Goal: Task Accomplishment & Management: Complete application form

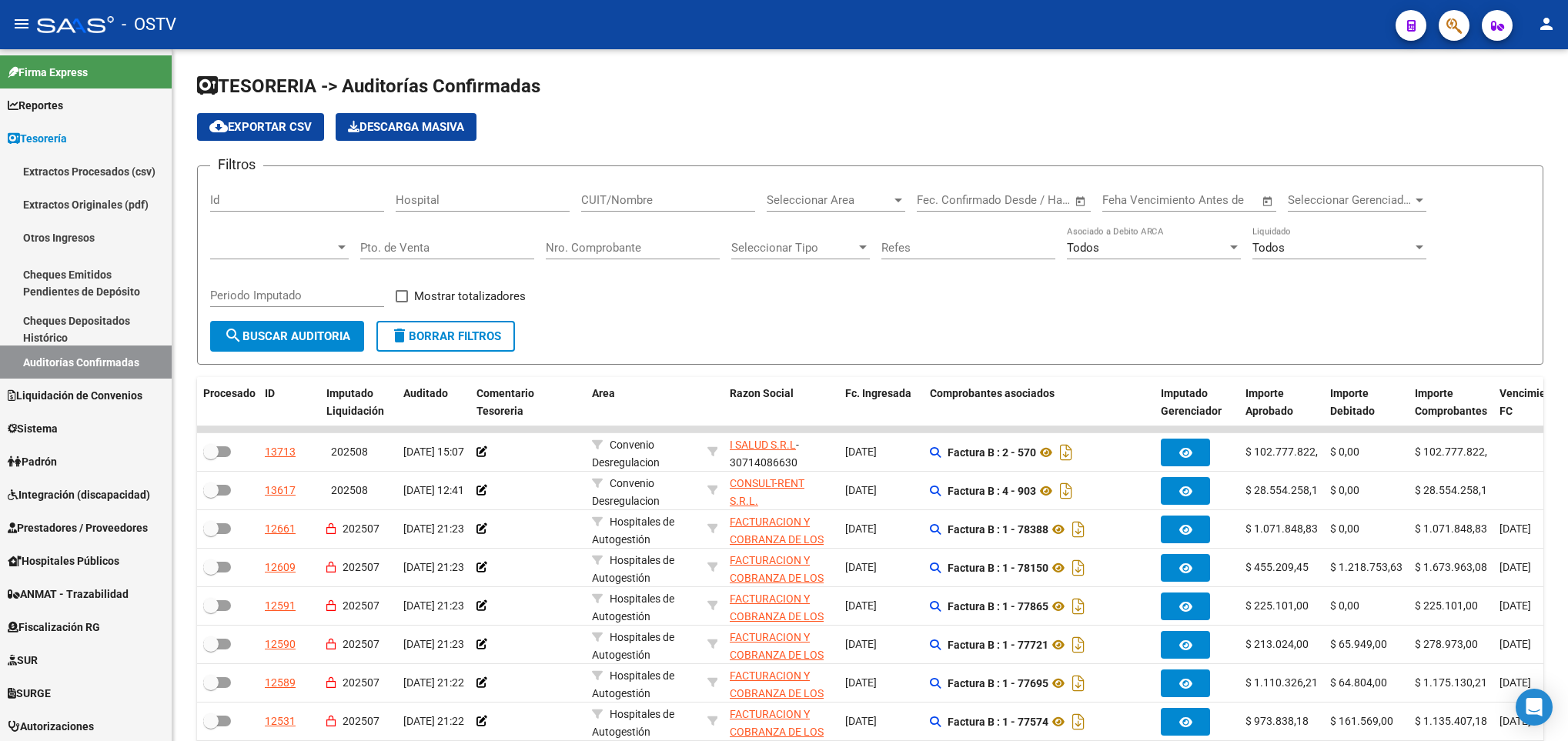
click at [285, 321] on button "search Buscar Auditoria" at bounding box center [287, 336] width 154 height 31
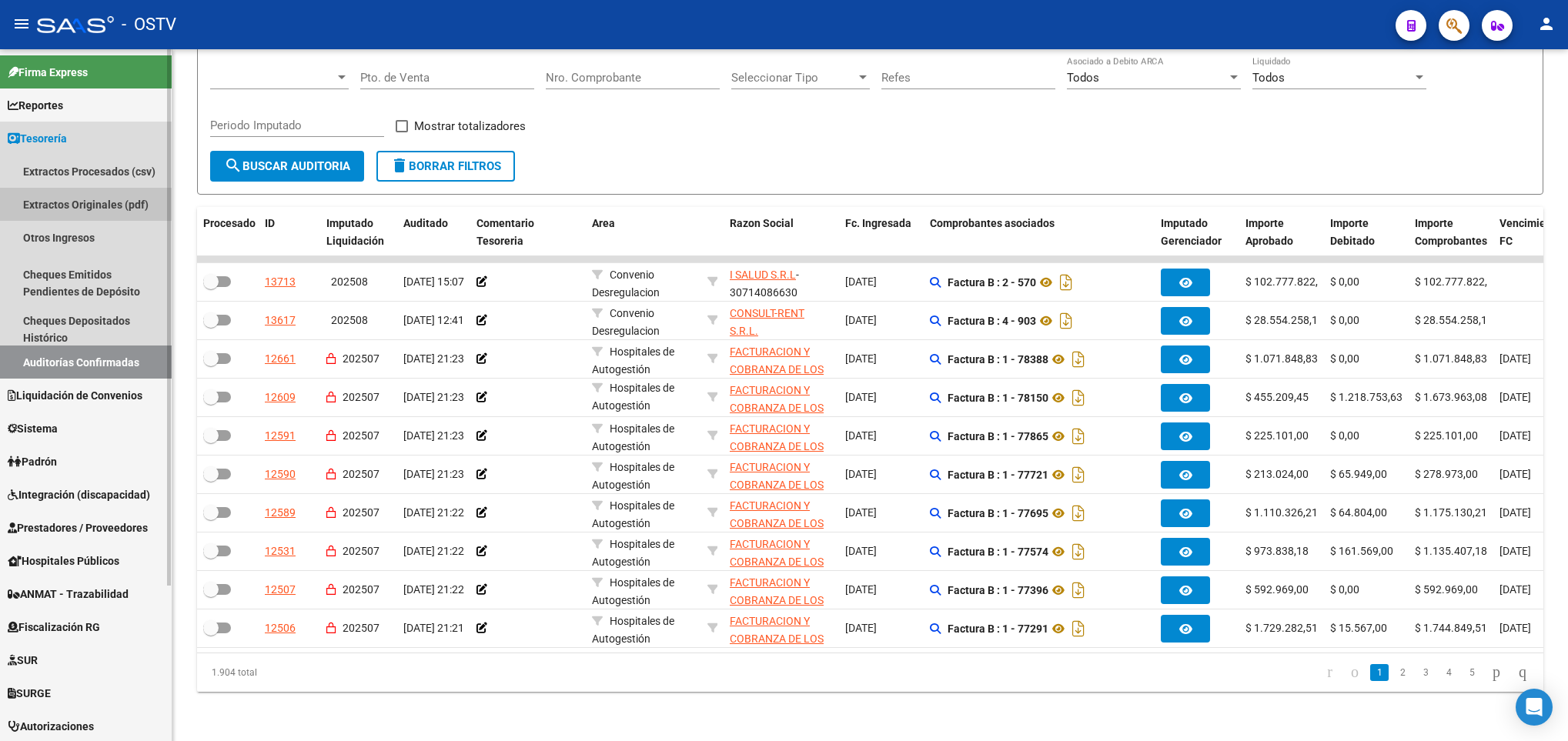
click at [74, 203] on link "Extractos Originales (pdf)" at bounding box center [85, 205] width 171 height 33
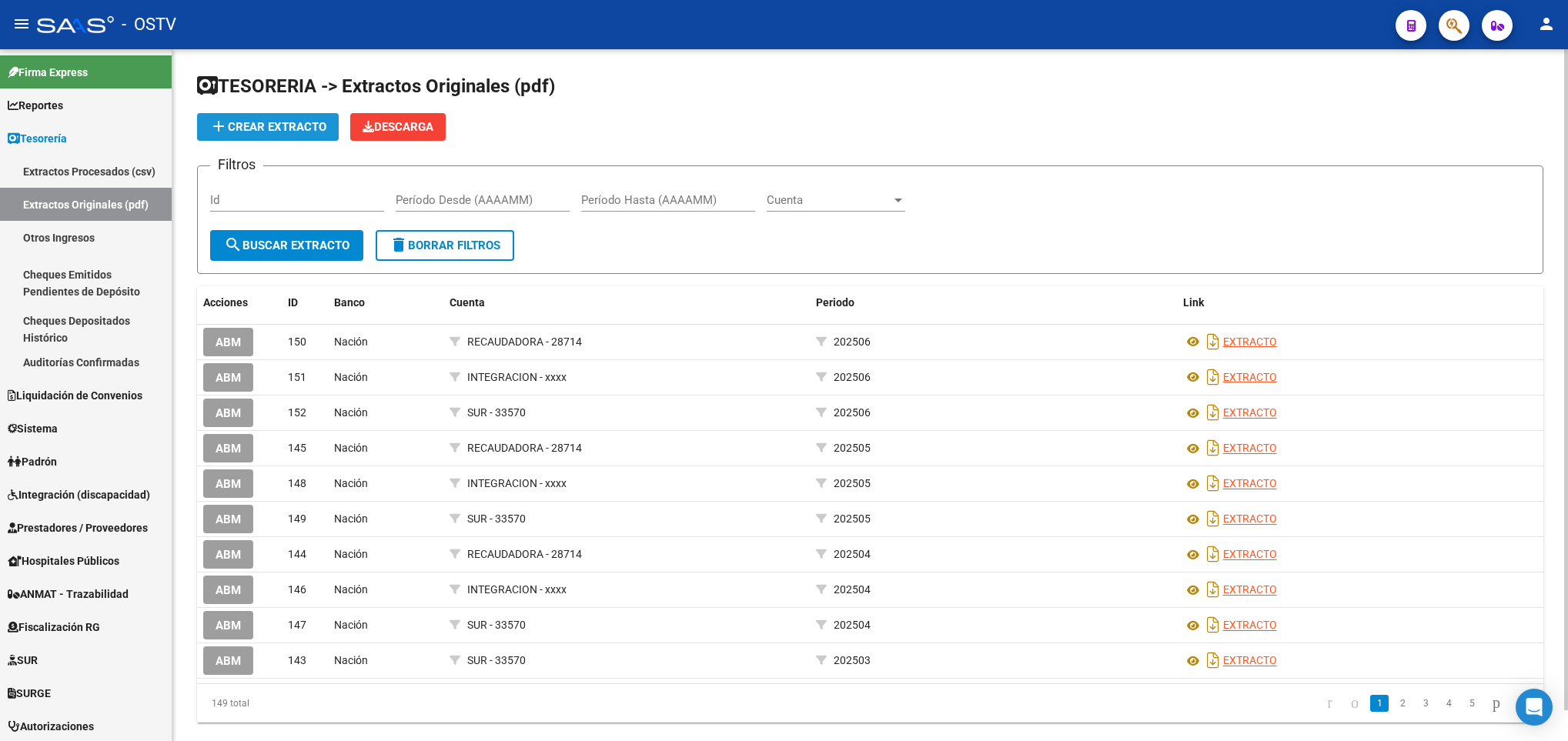
click at [270, 115] on button "add Crear Extracto" at bounding box center [267, 127] width 142 height 28
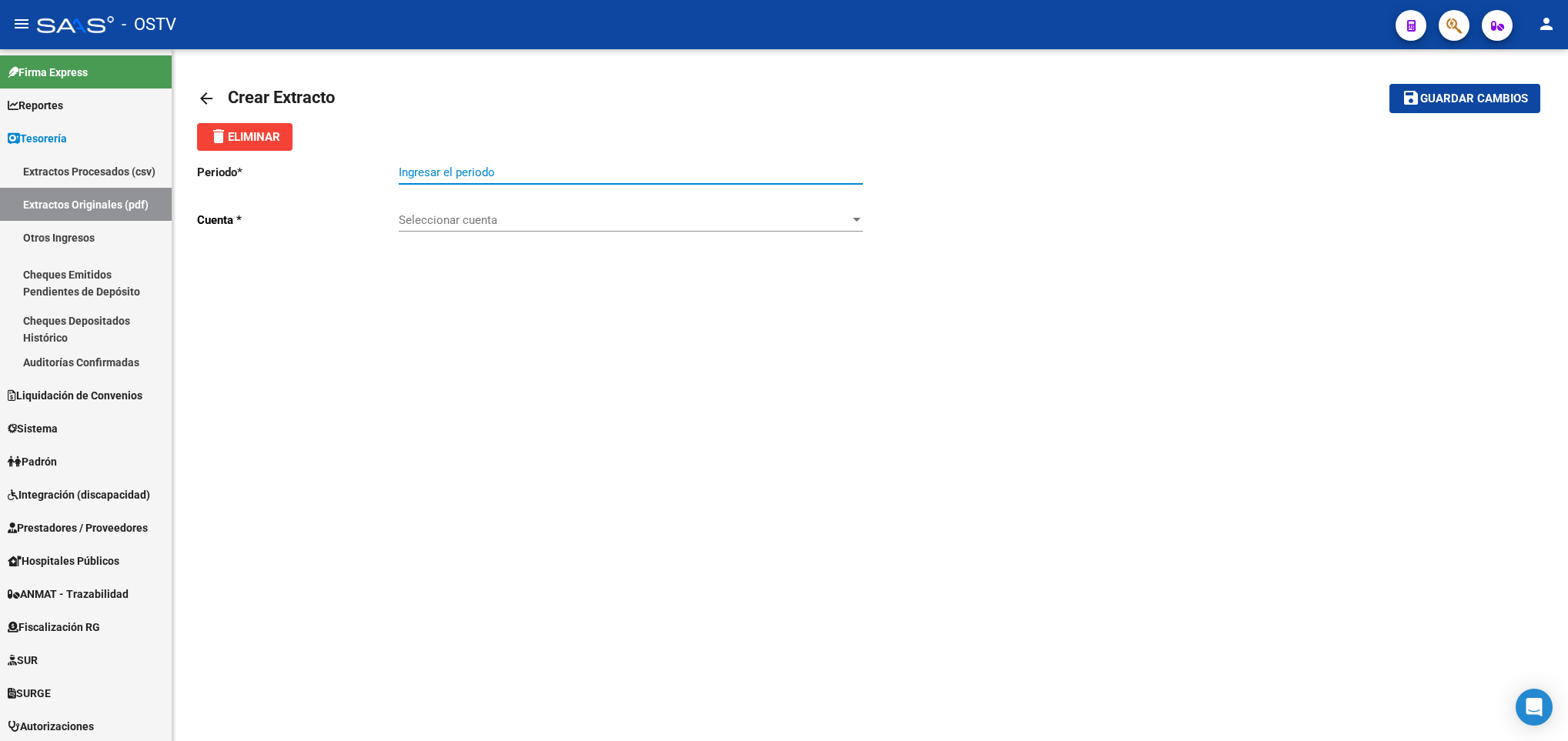
click at [450, 171] on input "Ingresar el periodo" at bounding box center [631, 172] width 464 height 14
type input "202507"
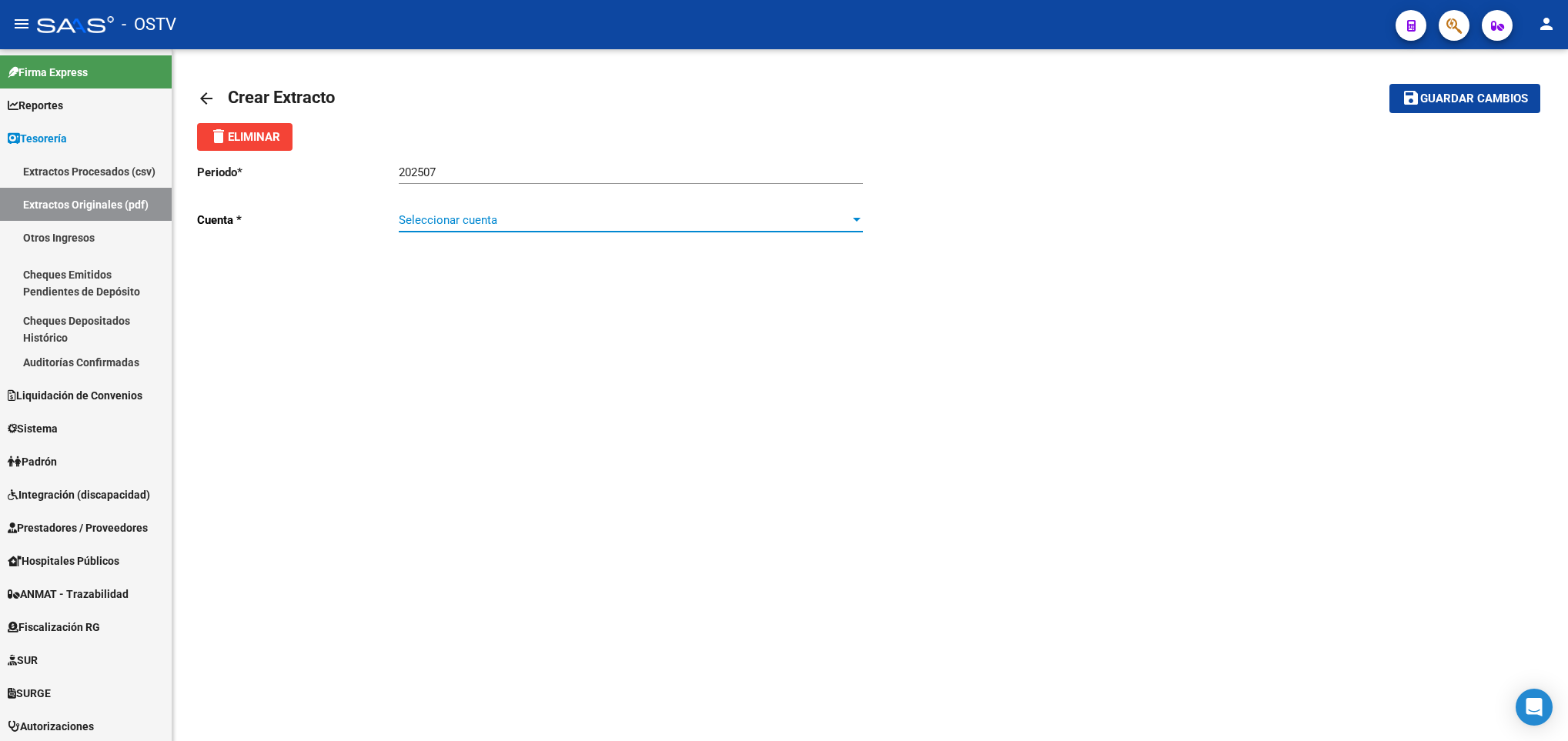
click at [439, 214] on span "Seleccionar cuenta" at bounding box center [624, 221] width 450 height 14
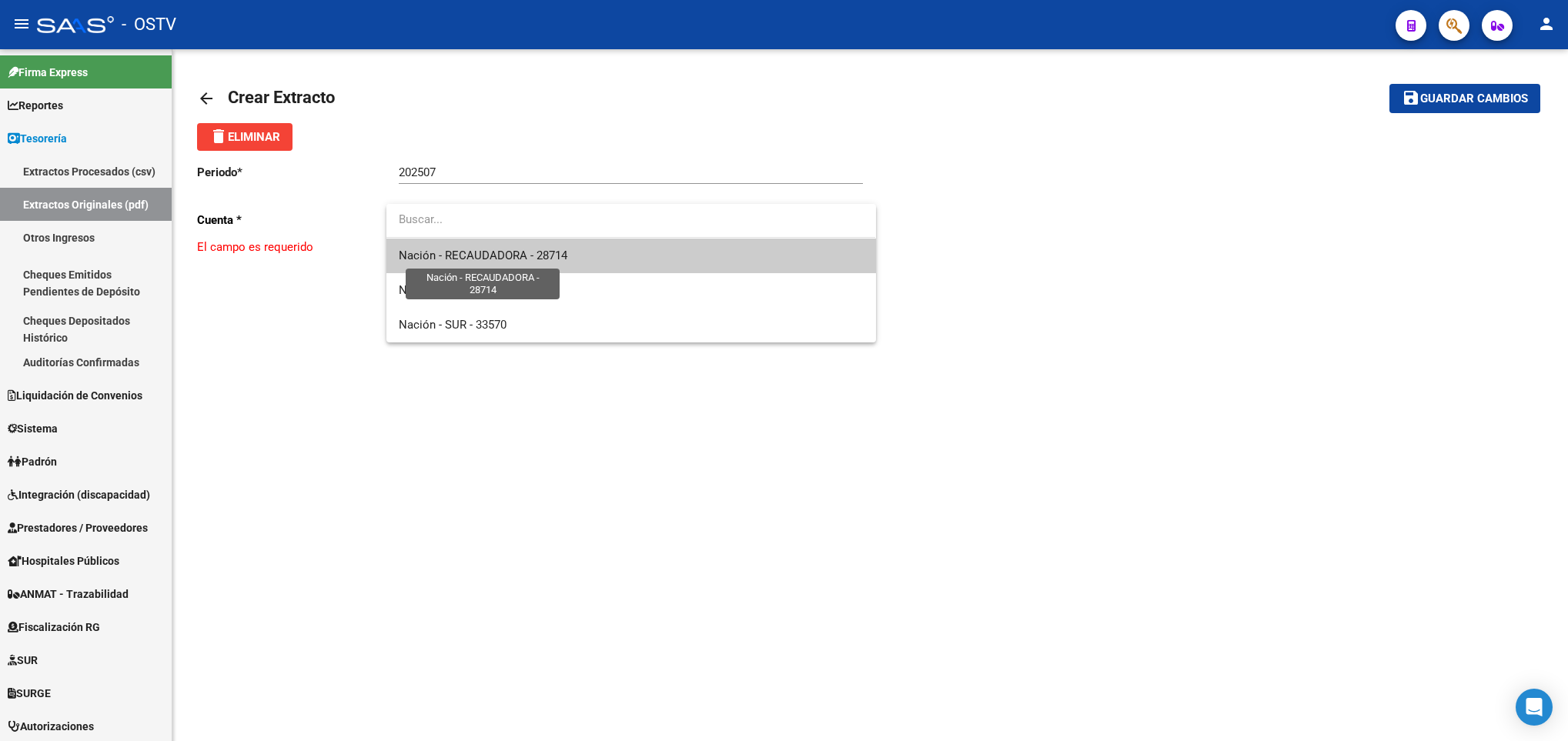
click at [462, 262] on span "Nación - RECAUDADORA - 28714" at bounding box center [483, 256] width 169 height 14
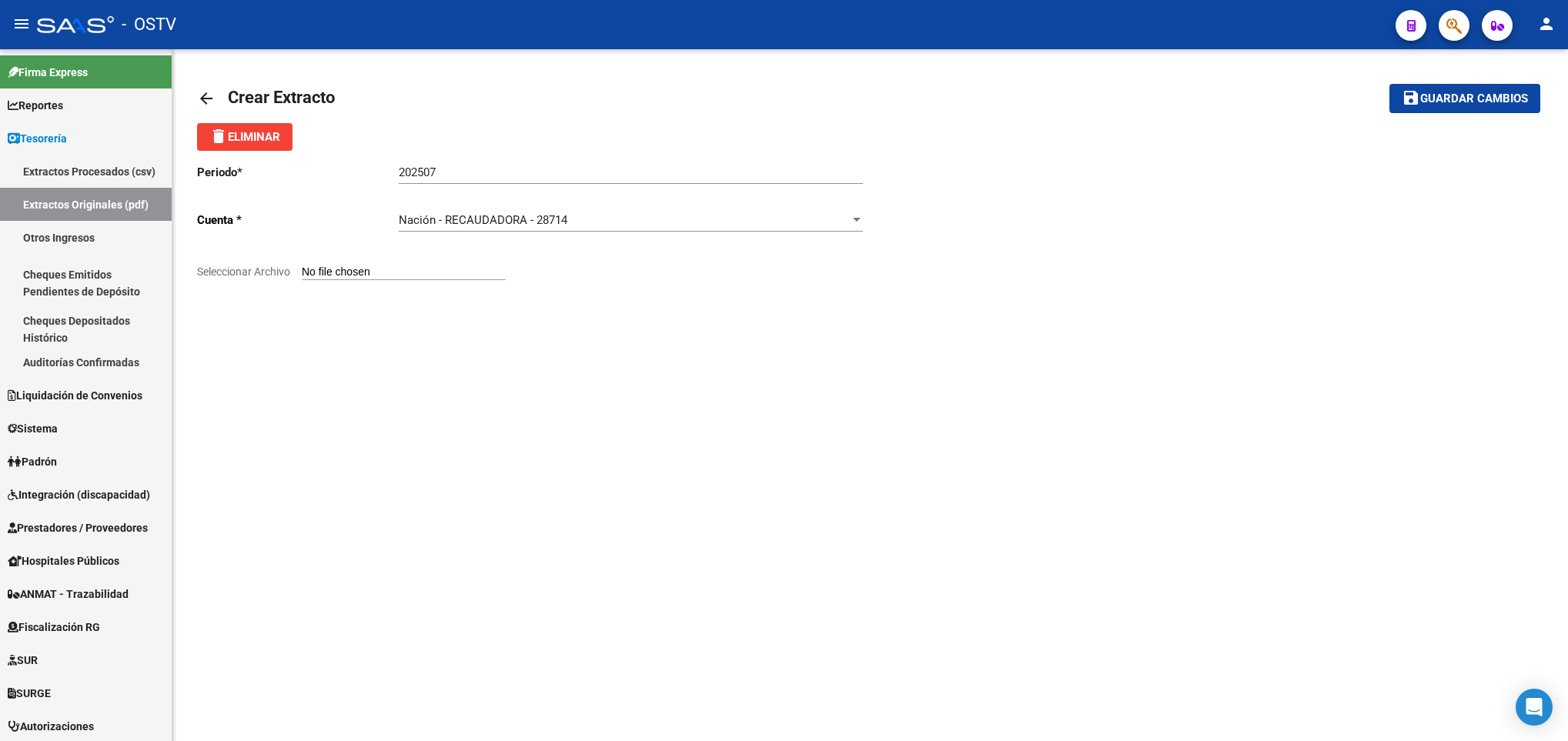
click at [366, 270] on input "Seleccionar Archivo" at bounding box center [403, 272] width 204 height 15
type input "C:\fakepath\Extracto Cta Cte 28714 072025.pdf"
click at [1453, 96] on span "Guardar cambios" at bounding box center [1474, 99] width 108 height 14
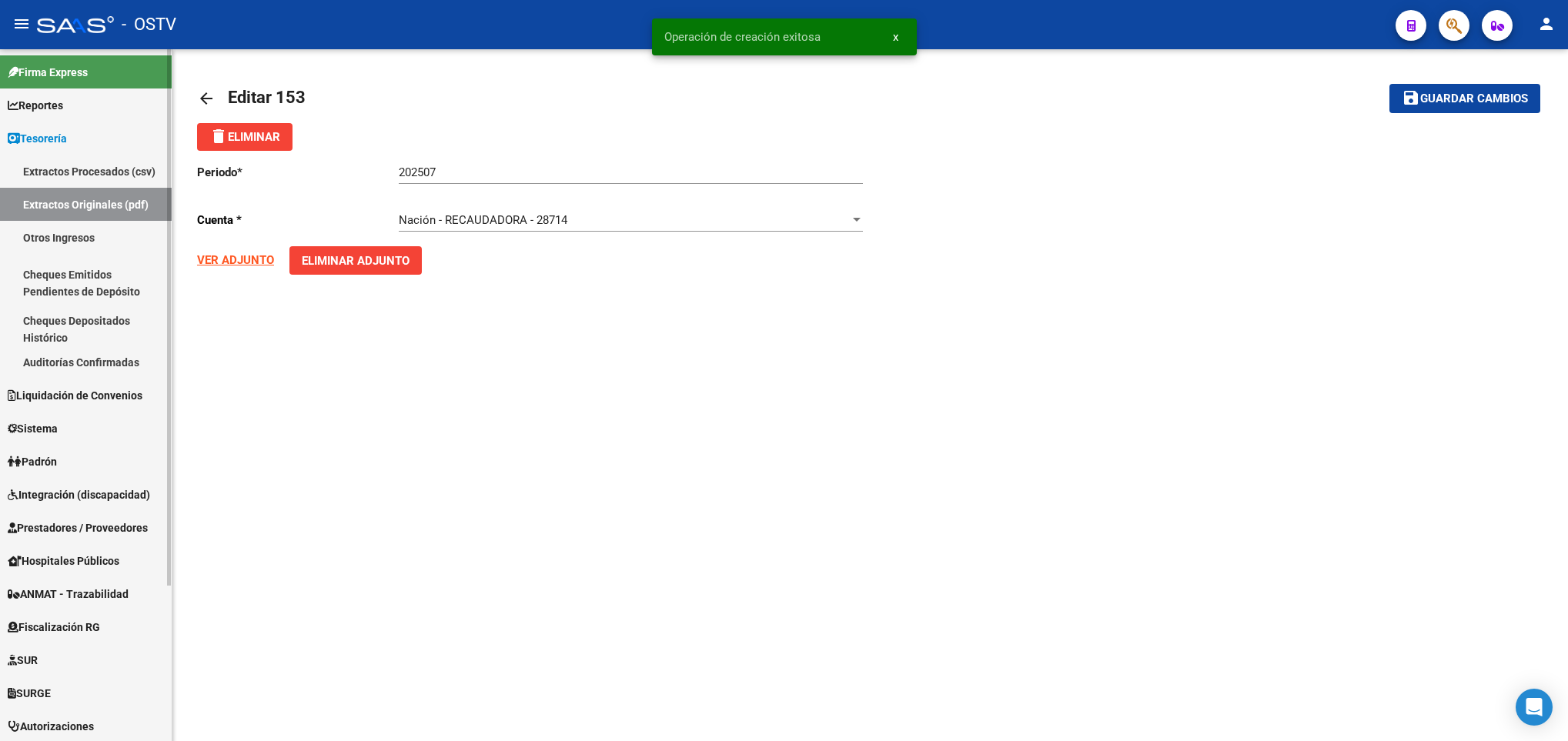
click at [85, 204] on link "Extractos Originales (pdf)" at bounding box center [85, 205] width 171 height 33
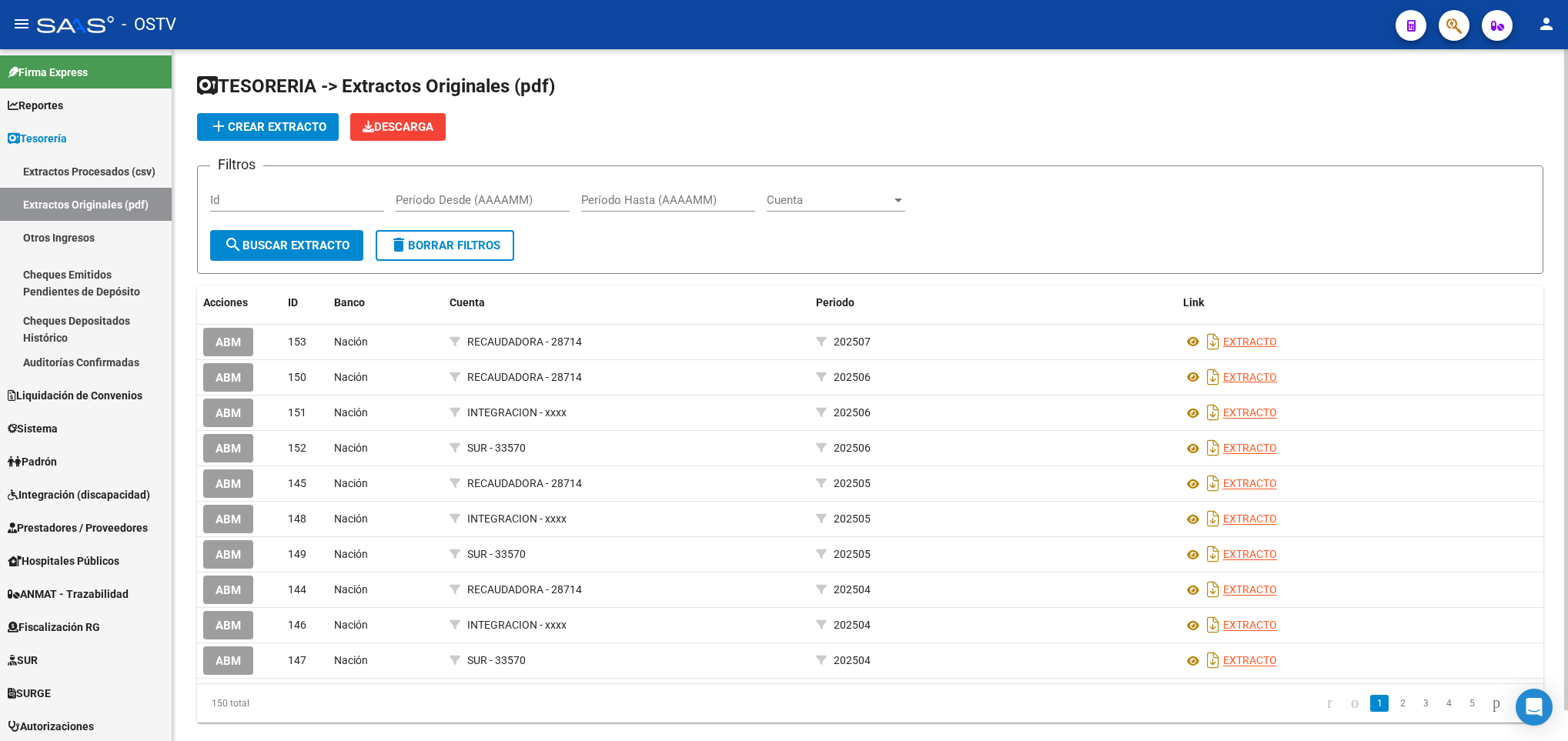
click at [278, 133] on span "add Crear Extracto" at bounding box center [267, 127] width 117 height 14
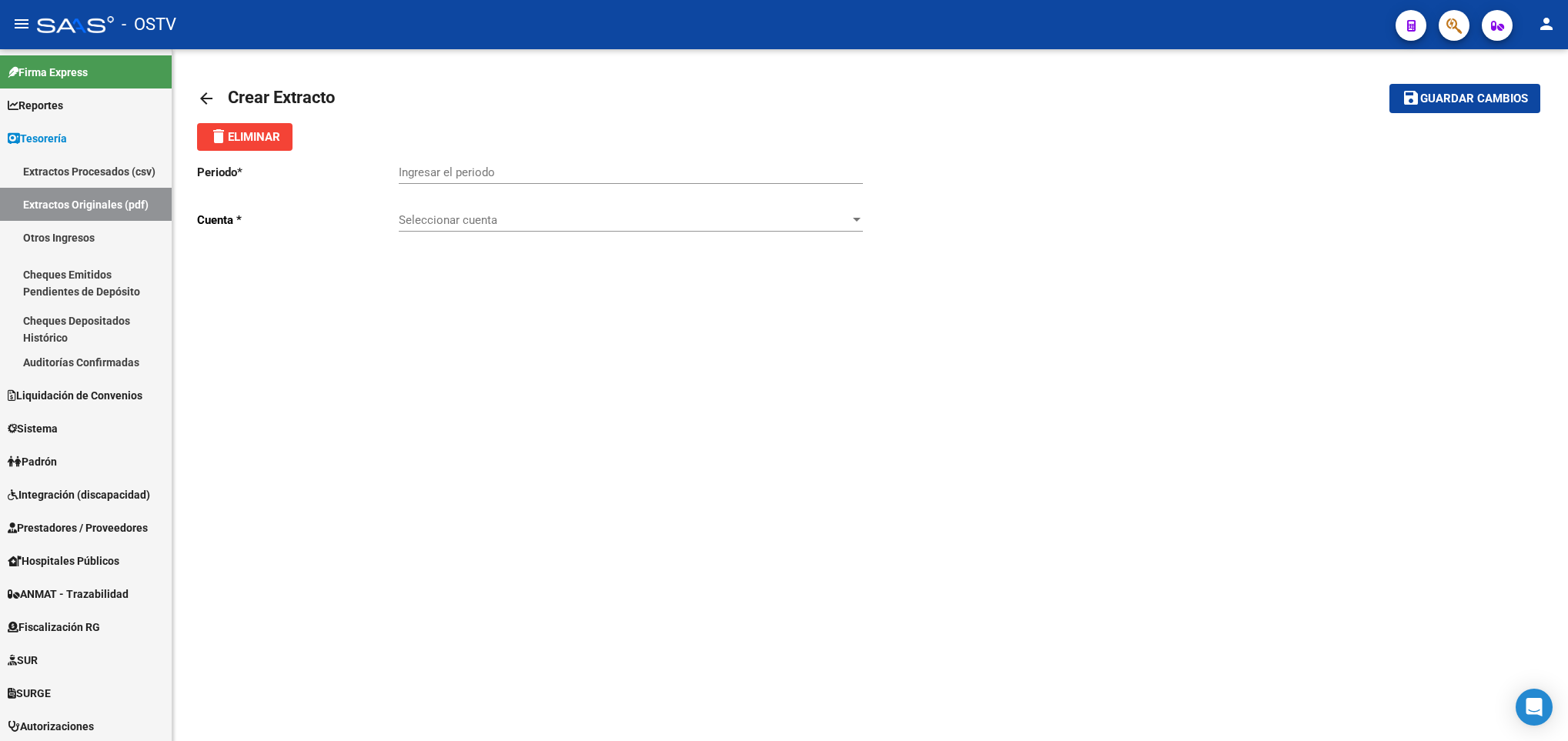
click at [455, 167] on input "Ingresar el periodo" at bounding box center [631, 172] width 464 height 14
type input "202507"
click at [449, 208] on div "Seleccionar cuenta Seleccionar cuenta" at bounding box center [631, 215] width 464 height 33
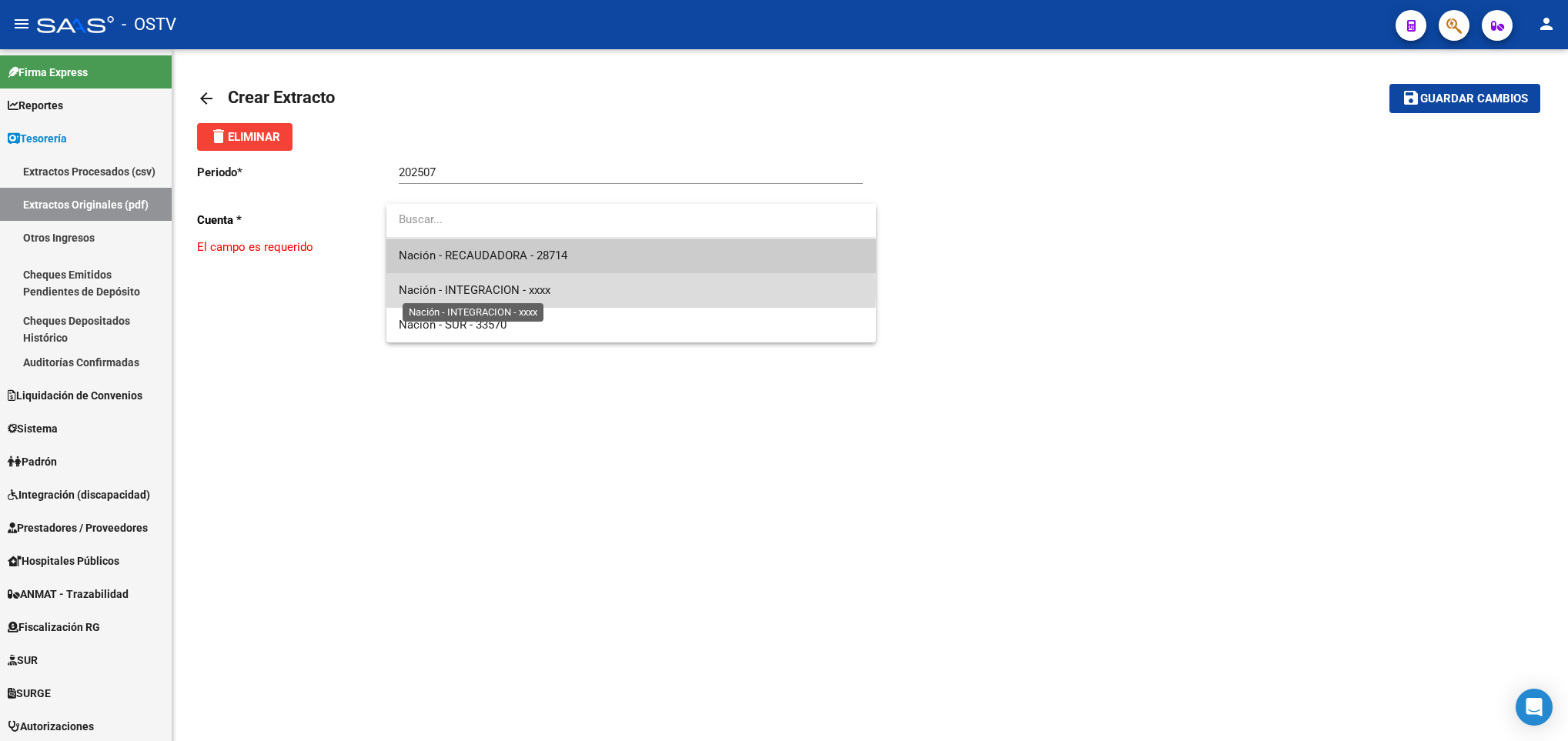
click at [490, 287] on span "Nación - INTEGRACION - xxxx" at bounding box center [475, 290] width 152 height 14
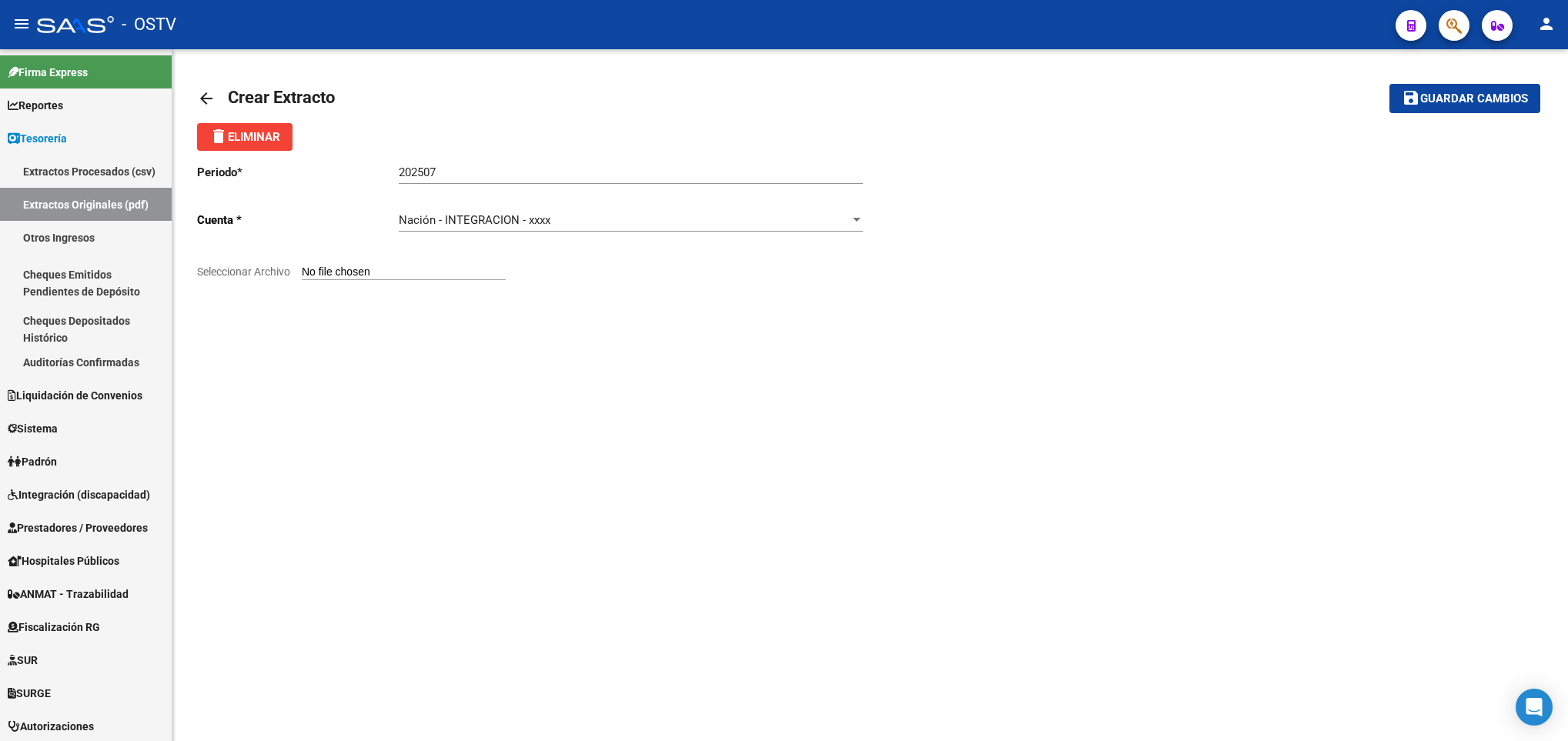
click at [390, 266] on input "Seleccionar Archivo" at bounding box center [403, 272] width 204 height 15
type input "C:\fakepath\Extracto Cta Cte 5523370 072025.pdf"
click at [1465, 93] on span "Guardar cambios" at bounding box center [1474, 99] width 108 height 14
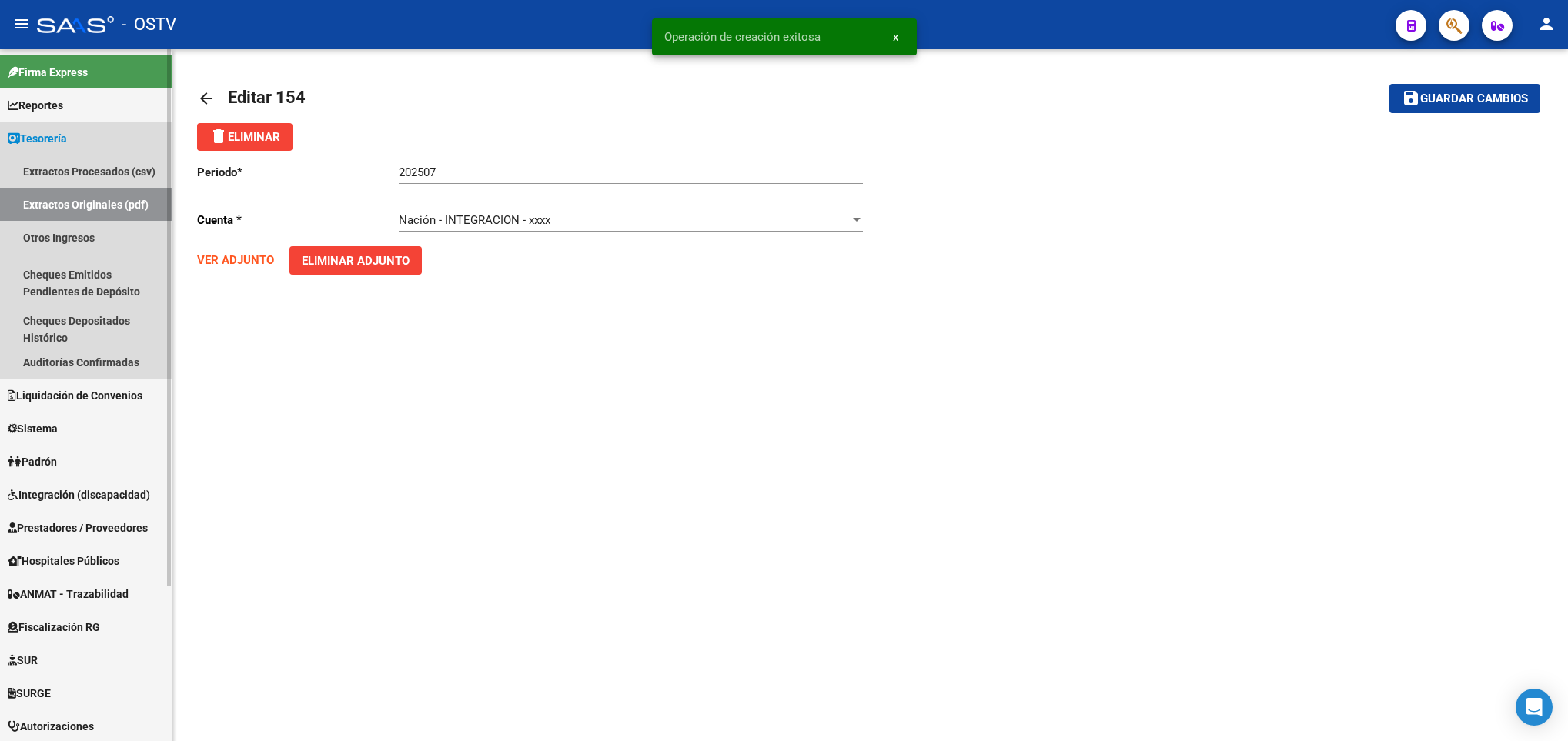
click at [61, 189] on link "Extractos Originales (pdf)" at bounding box center [85, 205] width 171 height 33
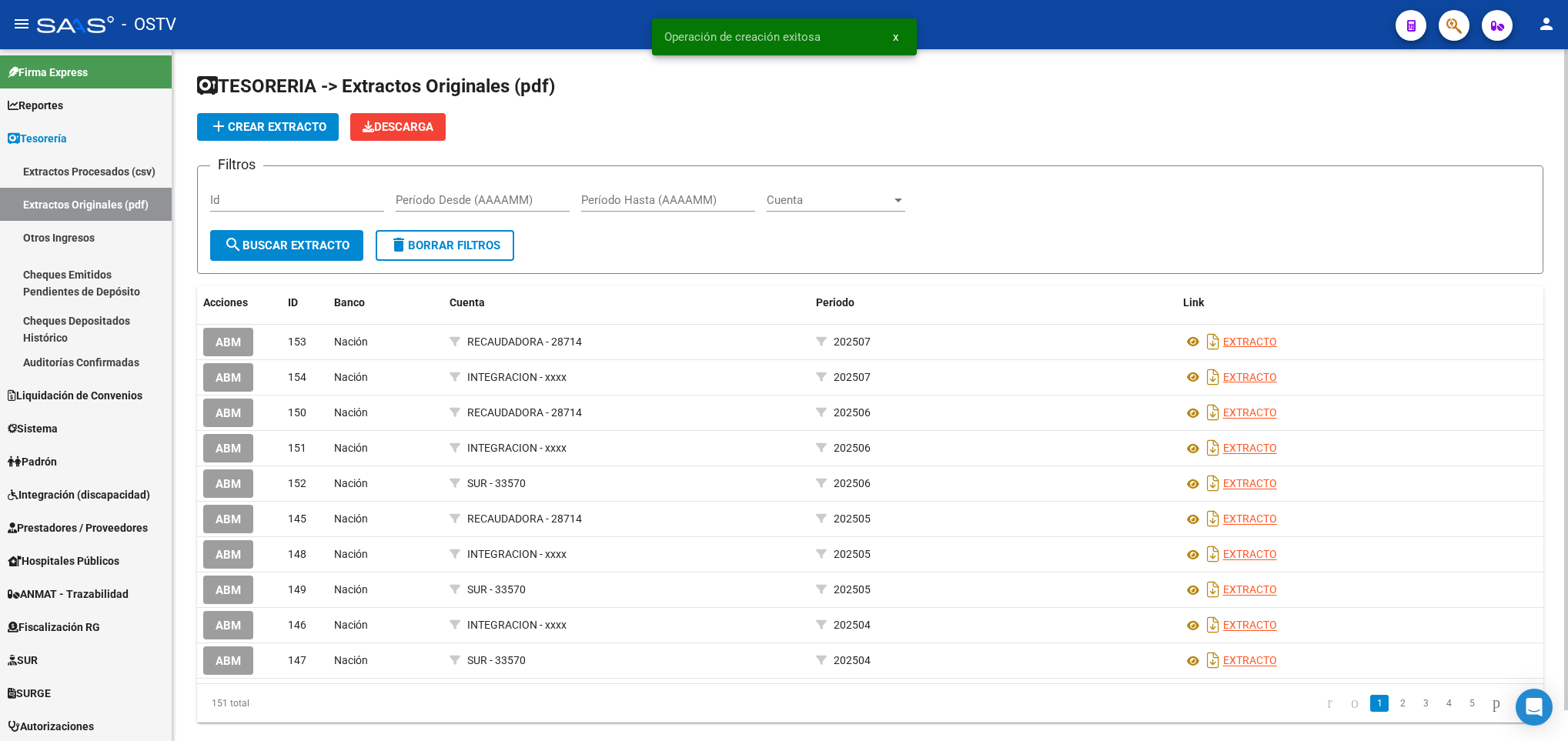
click at [278, 127] on span "add Crear Extracto" at bounding box center [267, 127] width 117 height 14
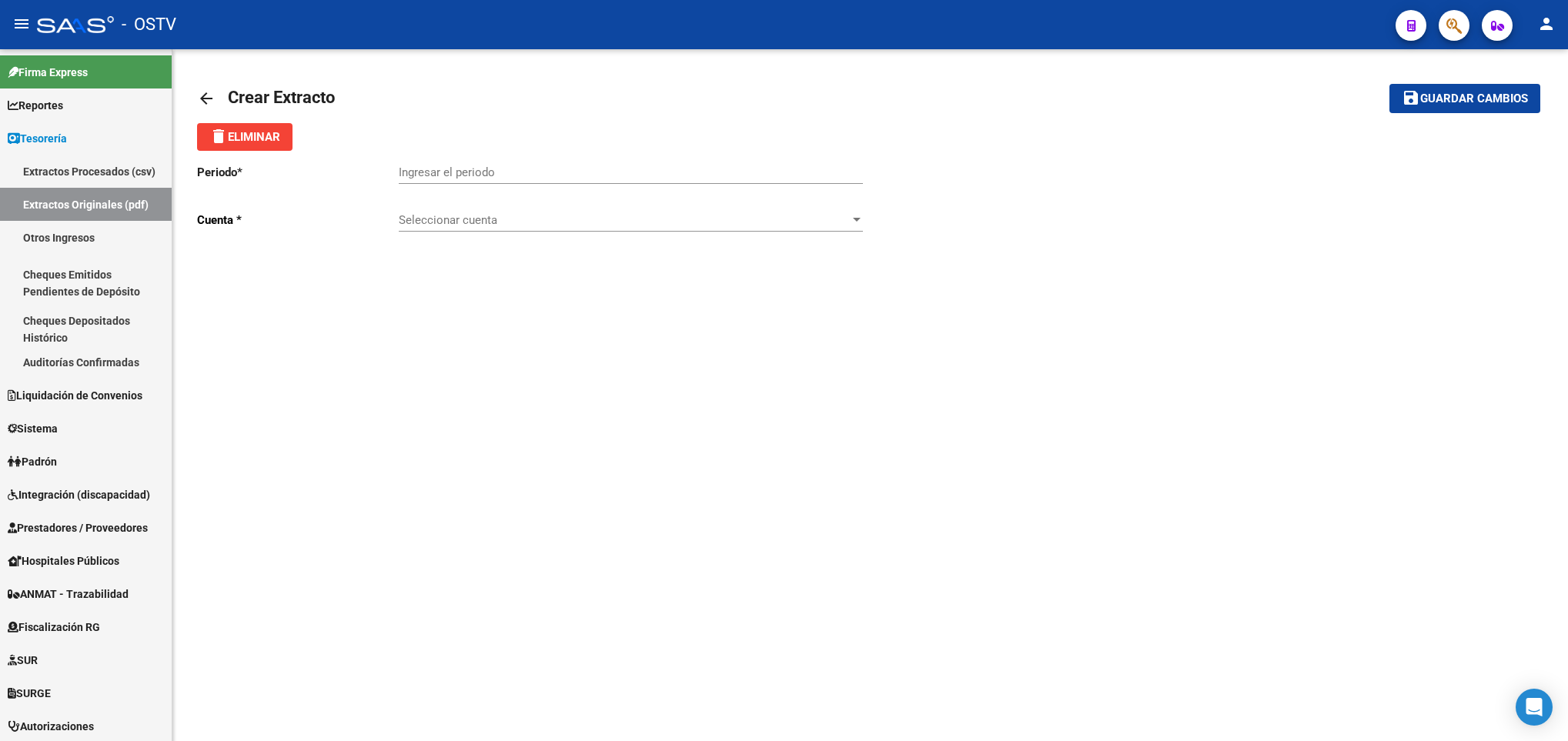
click at [432, 171] on input "Ingresar el periodo" at bounding box center [631, 172] width 464 height 14
click at [502, 170] on input "Ingresar el periodo" at bounding box center [631, 172] width 464 height 14
type input "202507"
click at [492, 220] on span "Seleccionar cuenta" at bounding box center [624, 221] width 450 height 14
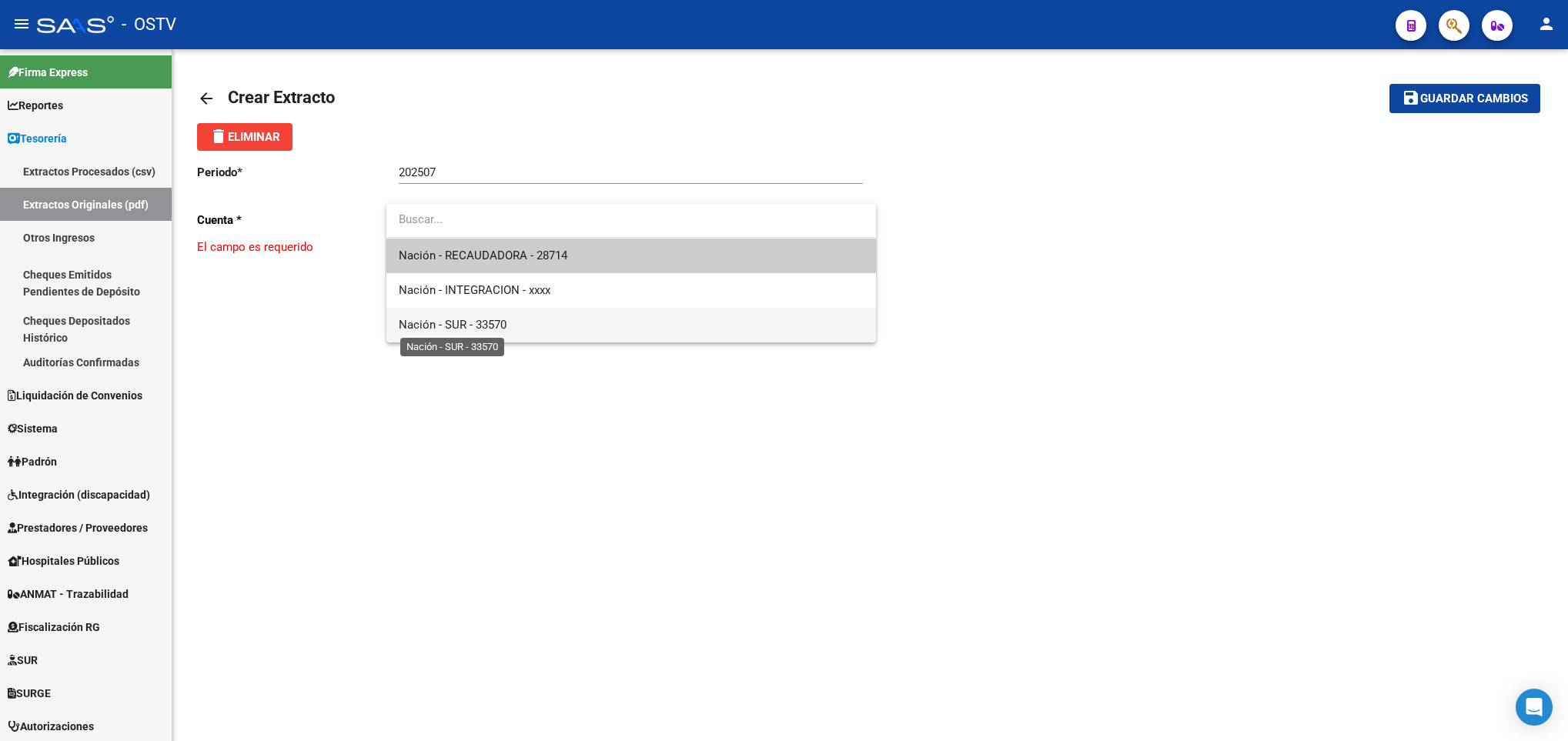
click at [450, 323] on span "Nación - SUR - 33570" at bounding box center [453, 325] width 108 height 14
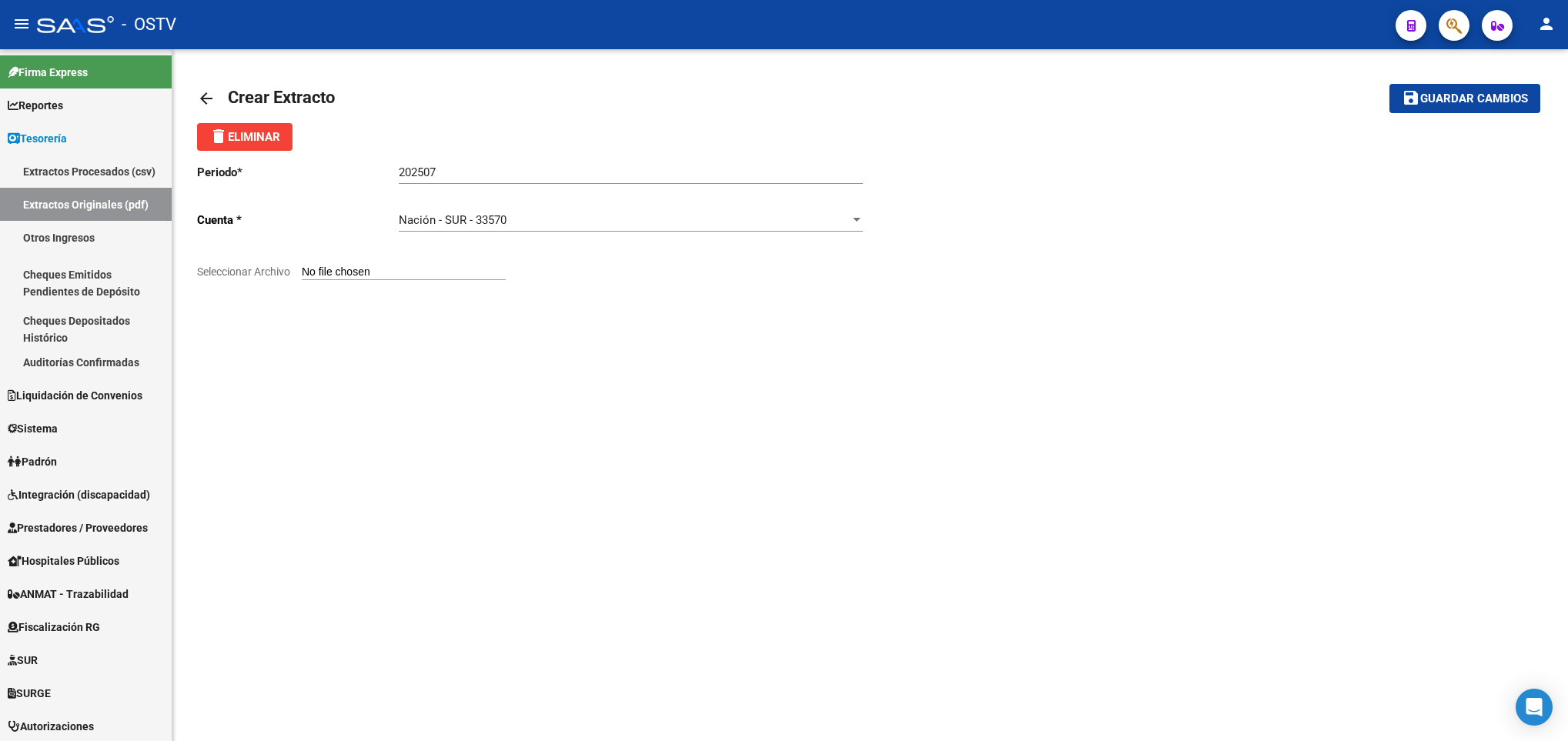
click at [346, 264] on div "Periodo * 202507 Ingresar el periodo Cuenta * Nación - SUR - 33570 Seleccionar …" at bounding box center [534, 230] width 673 height 158
click at [351, 270] on input "Seleccionar Archivo" at bounding box center [403, 272] width 204 height 15
type input "C:\fakepath\Extracto Cta Cte 33570 072025.pdf"
click at [1432, 98] on span "Guardar cambios" at bounding box center [1474, 99] width 108 height 14
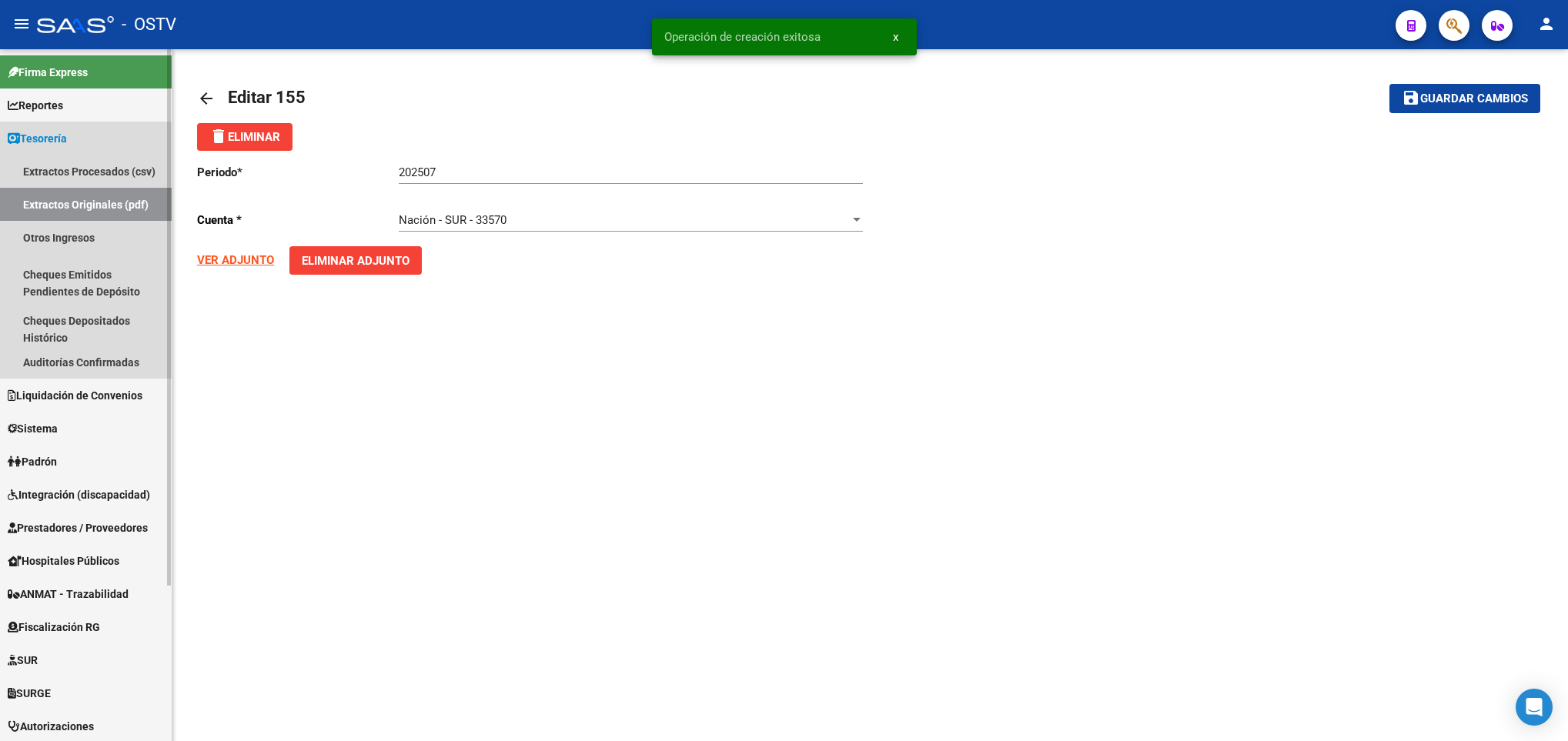
click at [86, 201] on link "Extractos Originales (pdf)" at bounding box center [85, 205] width 171 height 33
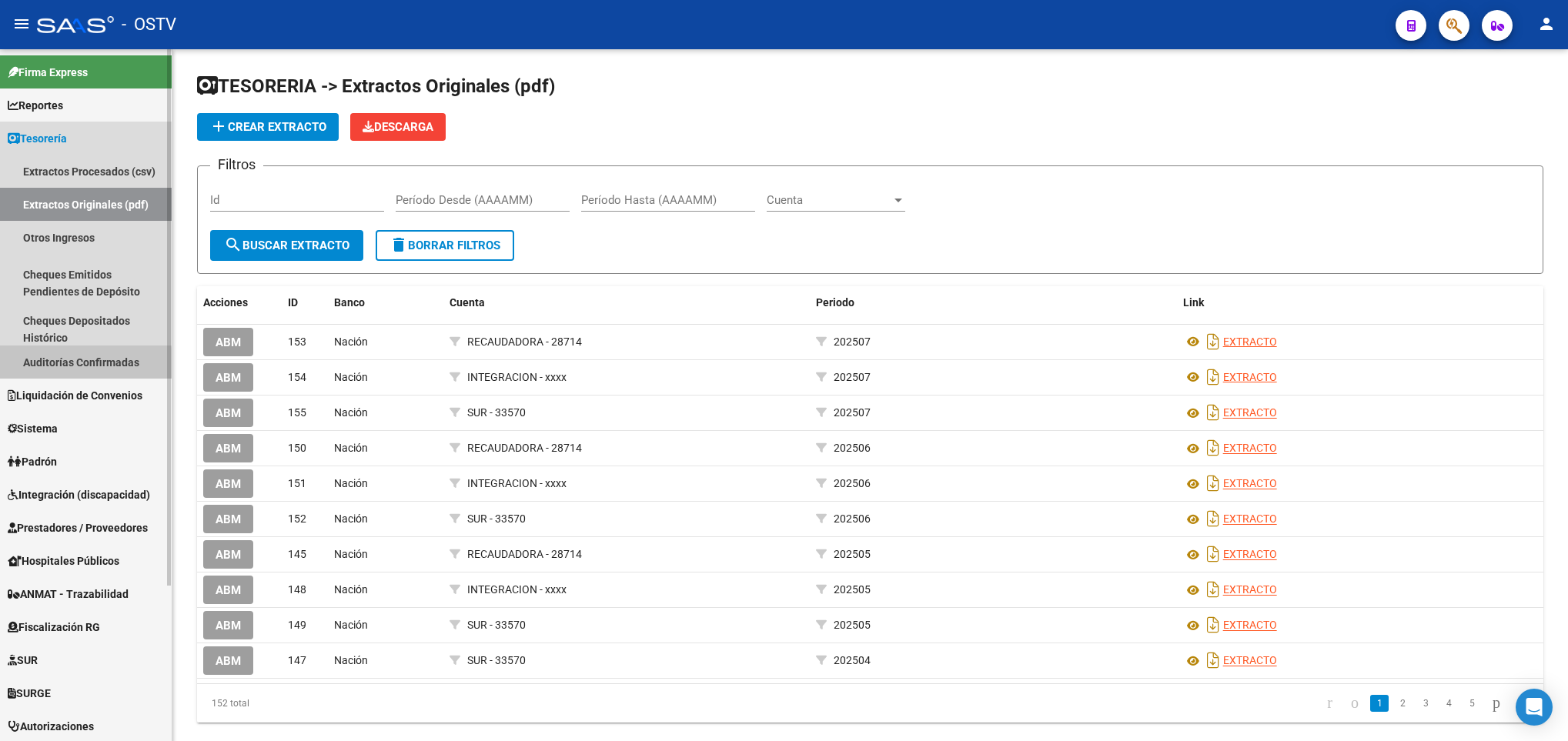
click at [48, 366] on link "Auditorías Confirmadas" at bounding box center [85, 362] width 171 height 33
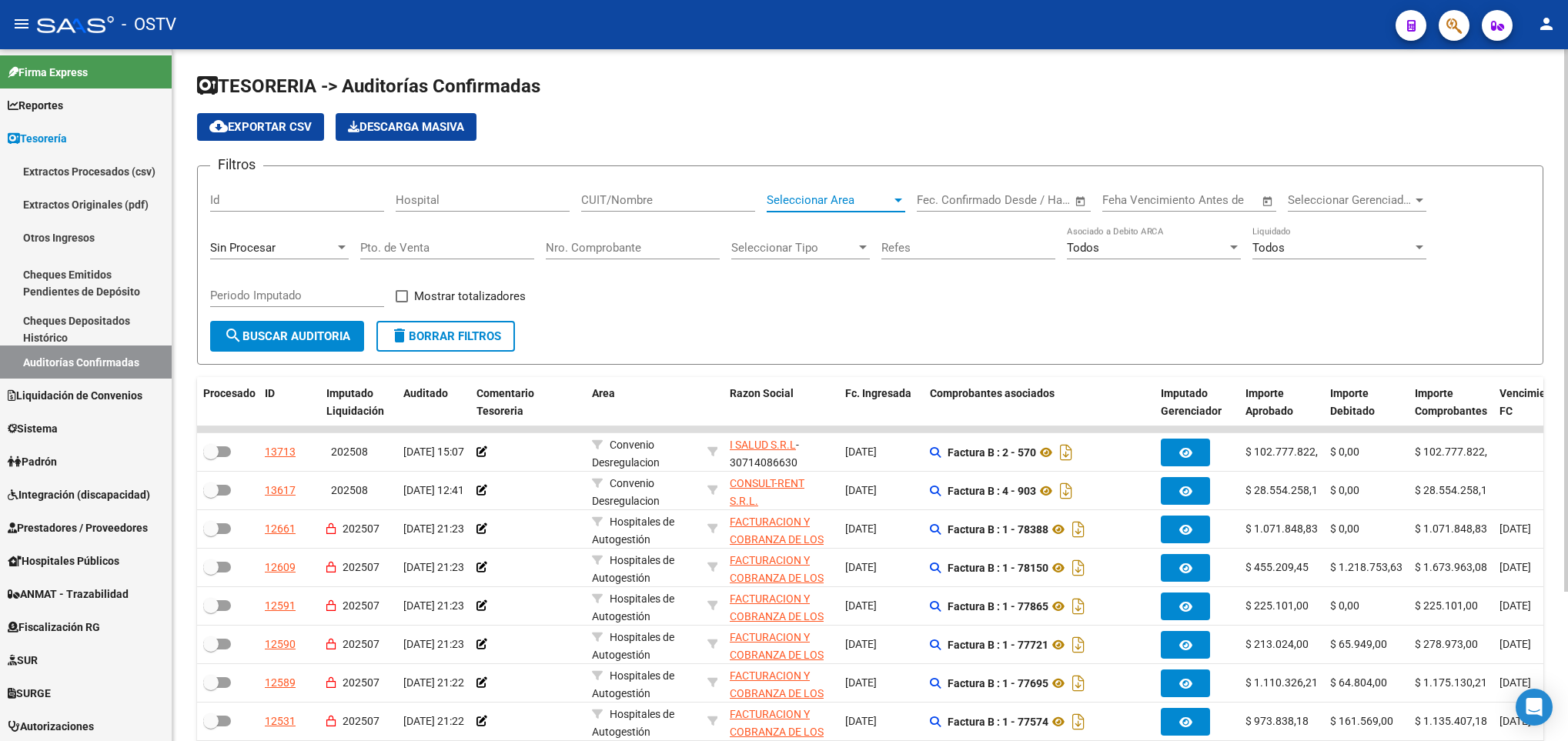
click at [821, 199] on span "Seleccionar Area" at bounding box center [829, 200] width 125 height 14
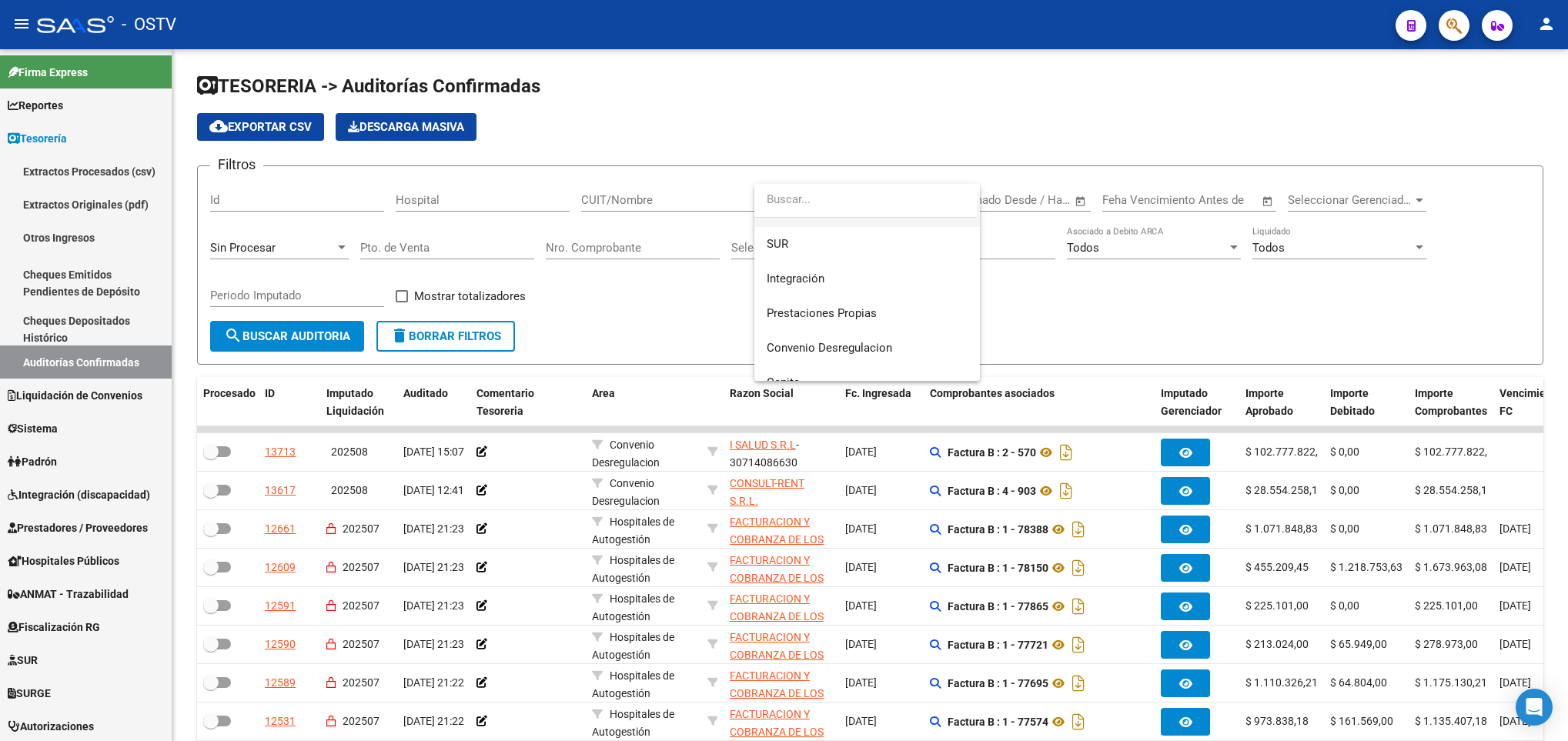
scroll to position [218, 0]
click at [802, 222] on span "Convenio Desregulacion" at bounding box center [829, 226] width 126 height 14
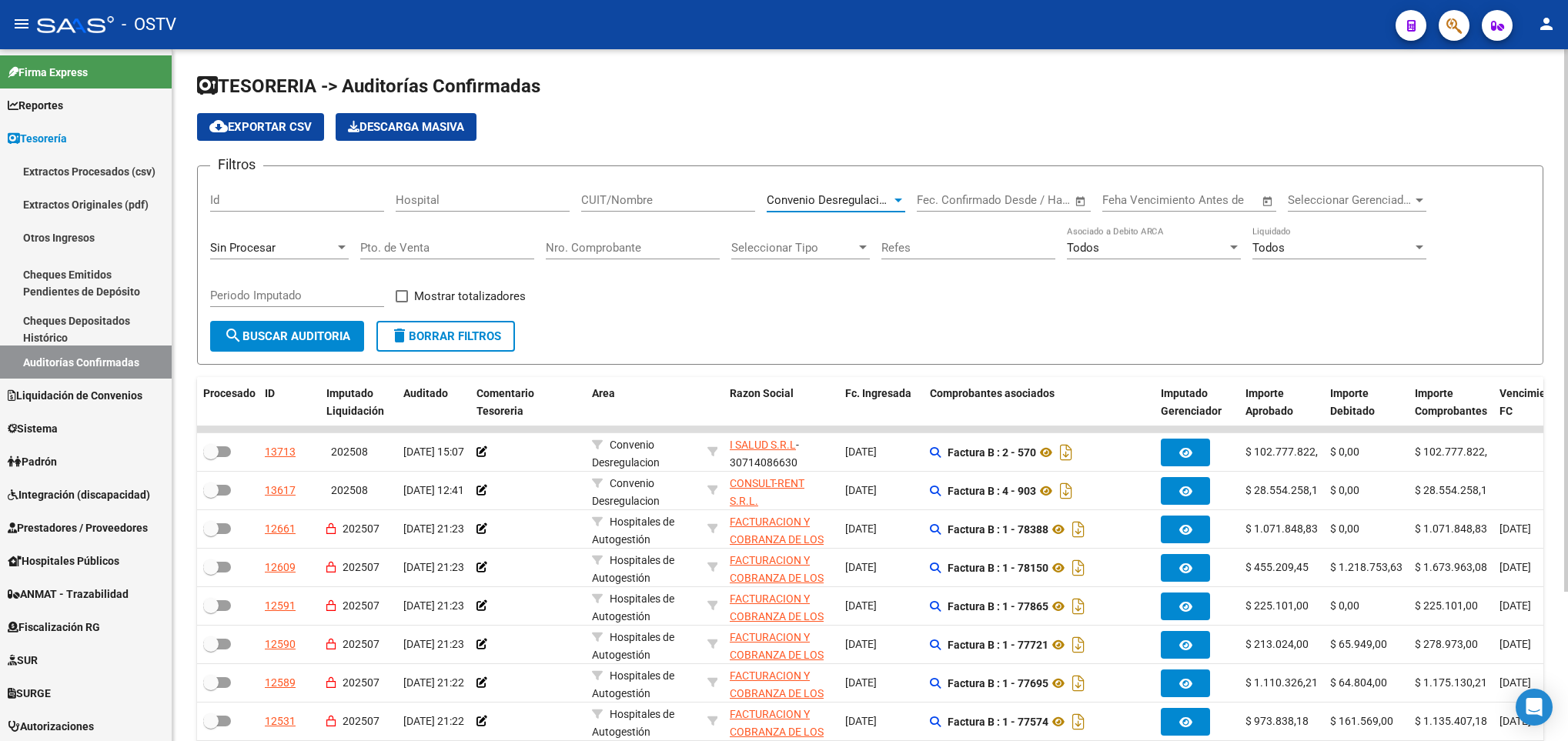
scroll to position [207, 0]
click at [310, 344] on span "search Buscar Auditoria" at bounding box center [287, 337] width 127 height 14
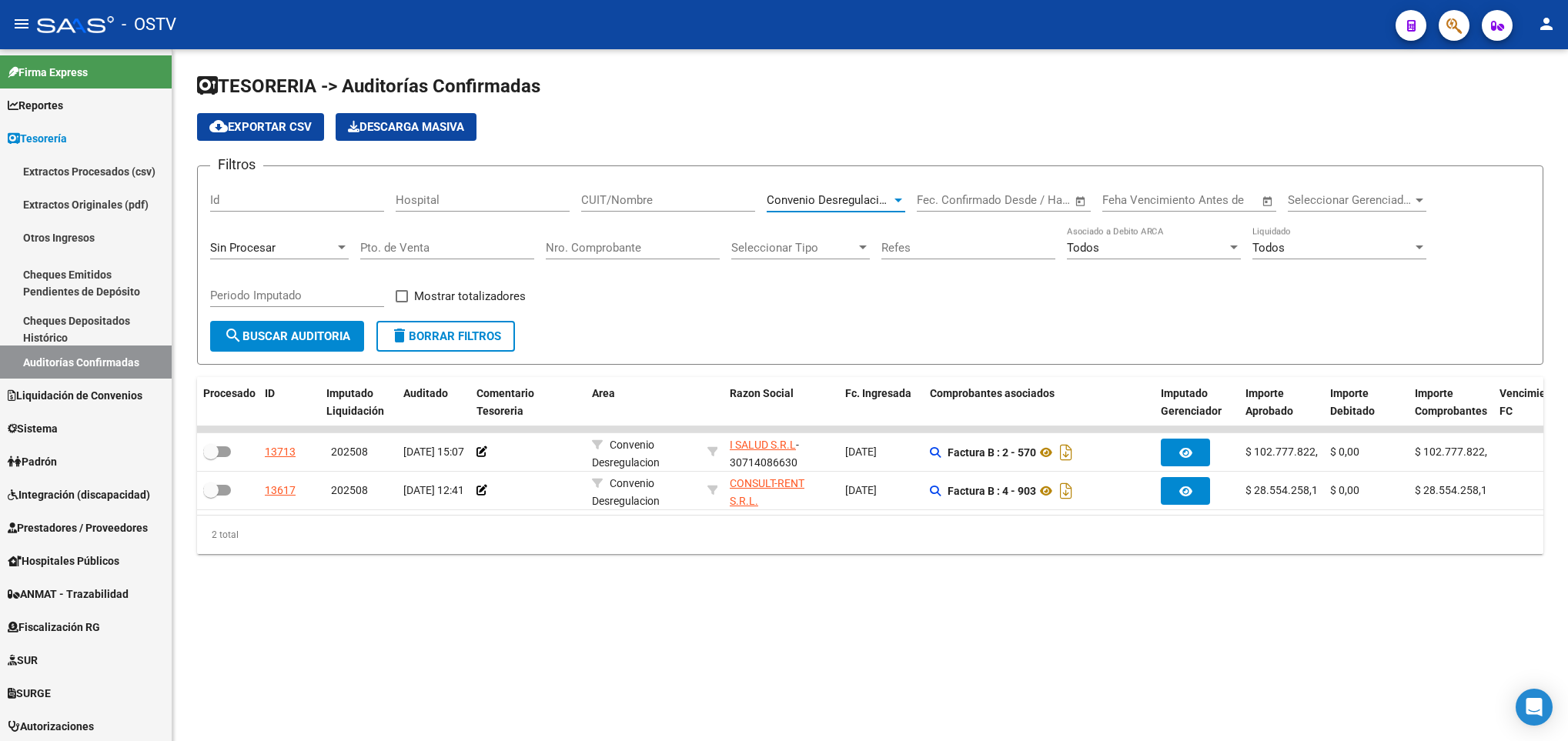
click at [806, 204] on span "Convenio Desregulacion" at bounding box center [829, 200] width 126 height 14
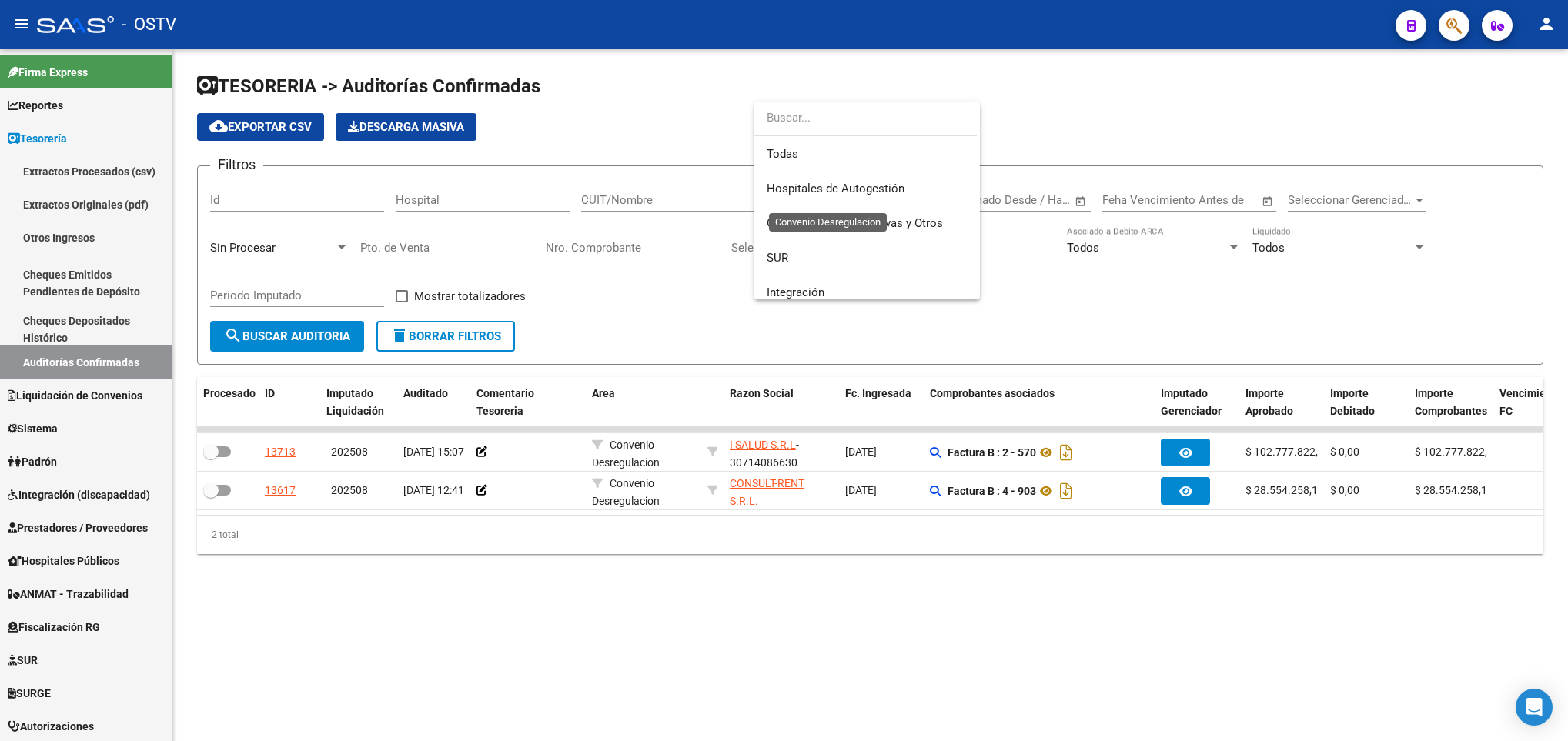
scroll to position [162, 0]
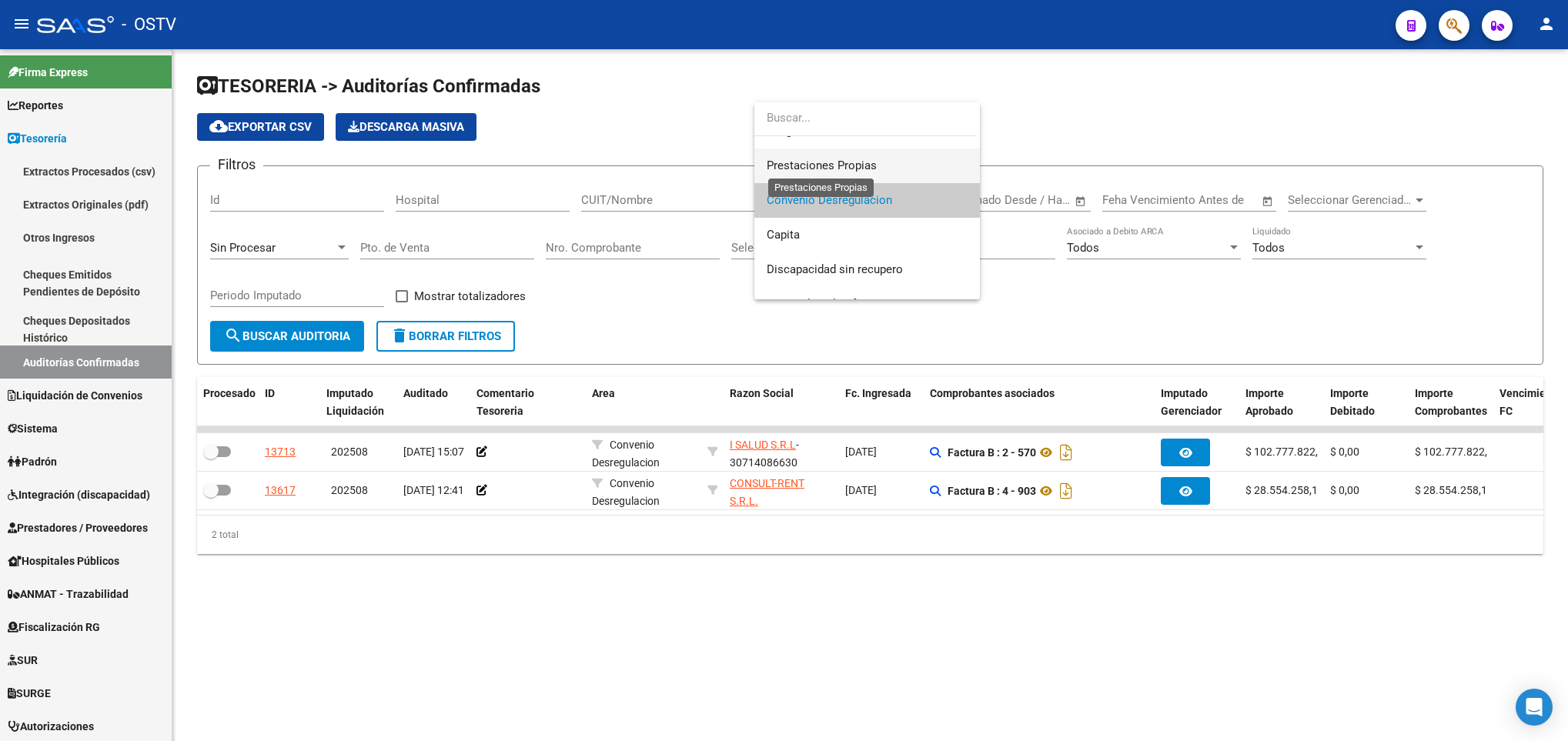
click at [799, 170] on span "Prestaciones Propias" at bounding box center [821, 165] width 110 height 14
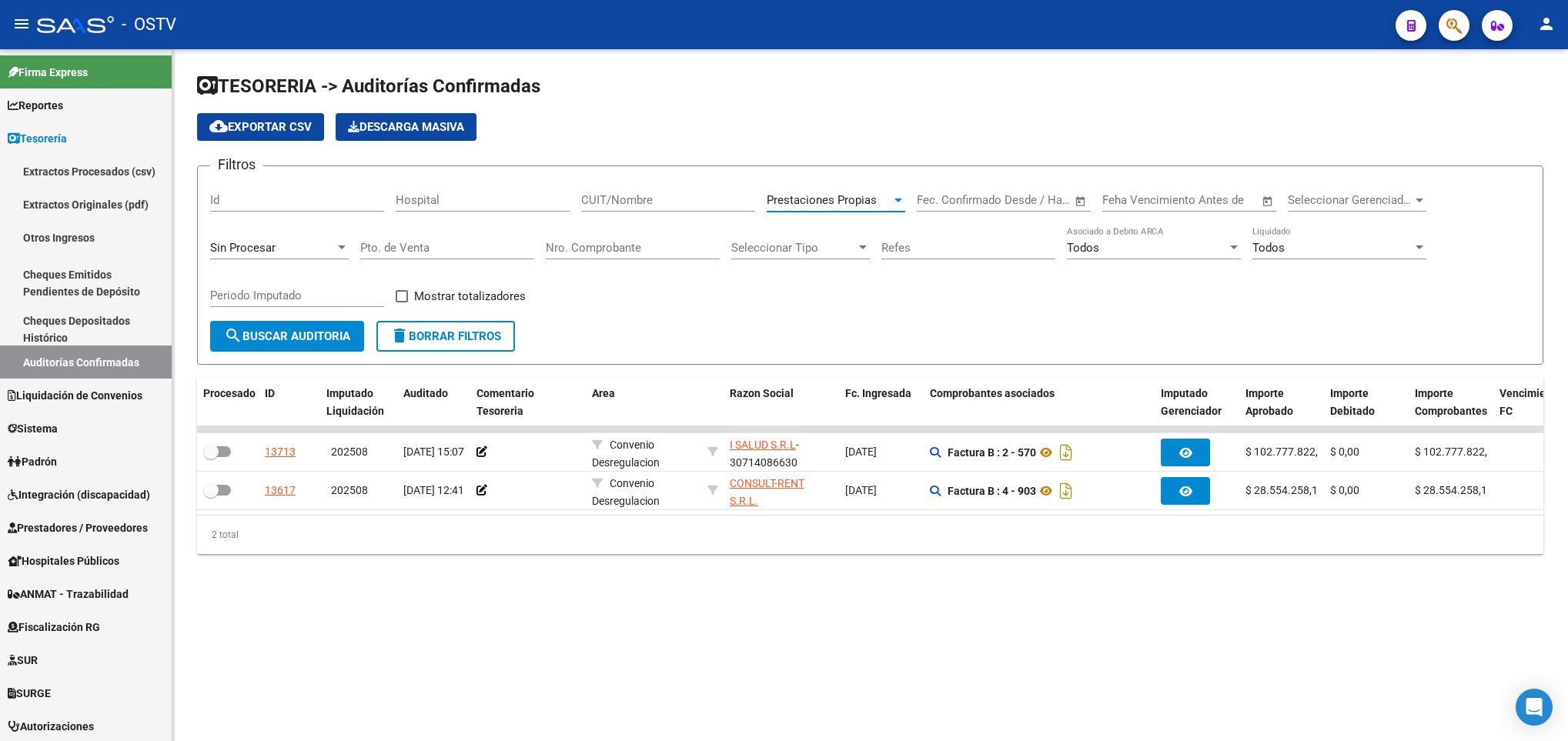
scroll to position [173, 0]
click at [291, 349] on button "search Buscar Auditoria" at bounding box center [287, 336] width 154 height 31
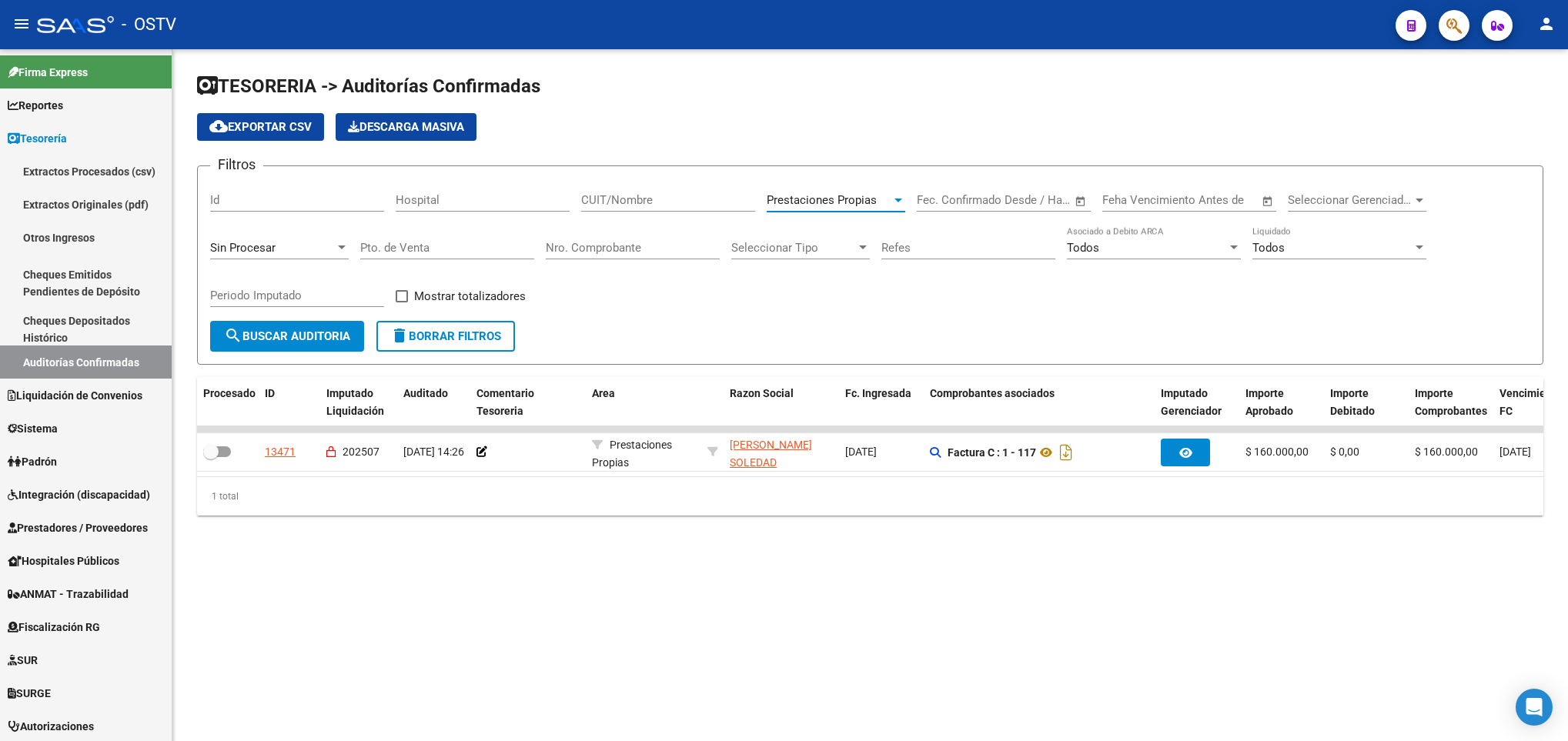
click at [817, 201] on span "Prestaciones Propias" at bounding box center [821, 200] width 110 height 14
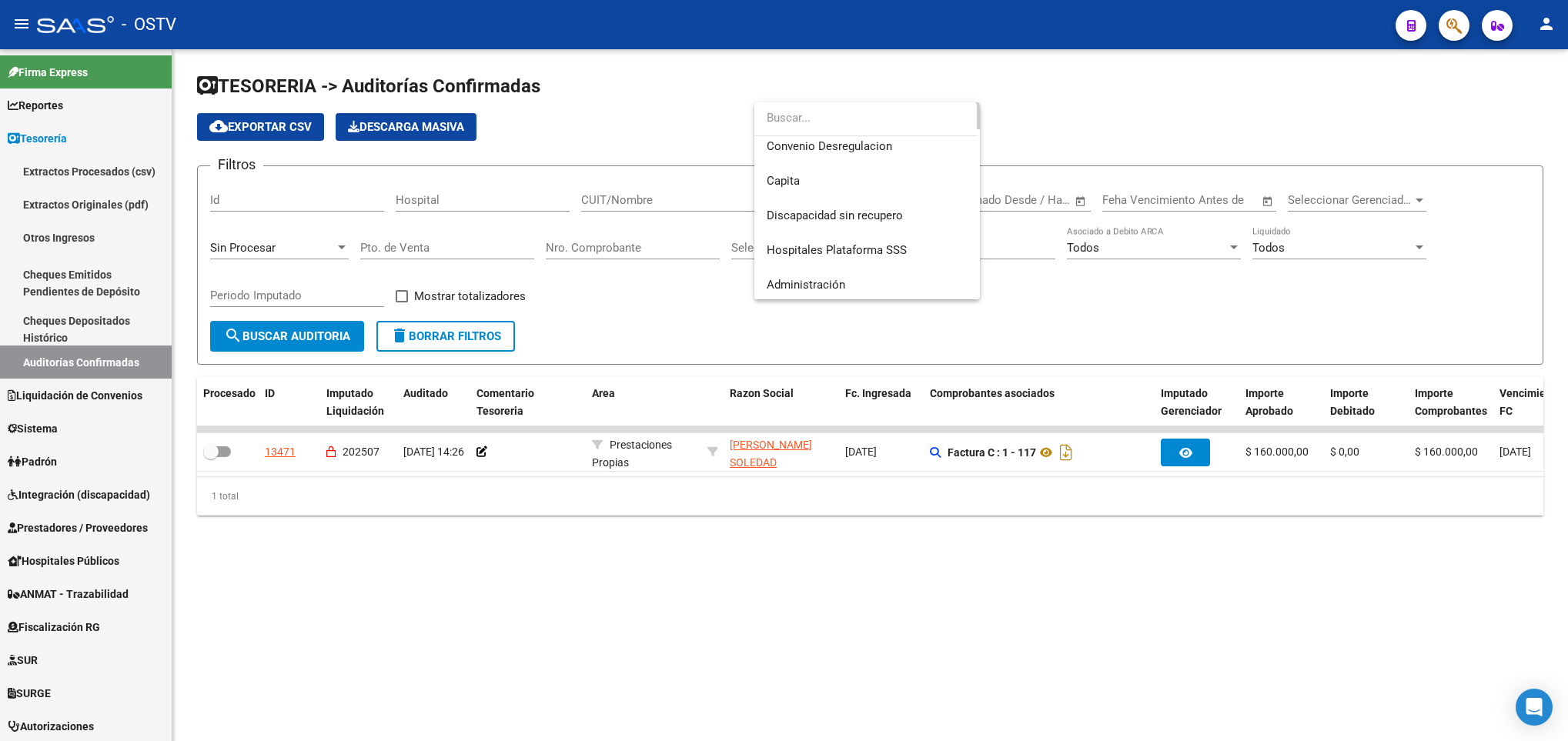
scroll to position [218, 0]
click at [822, 282] on span "Administración" at bounding box center [805, 283] width 78 height 14
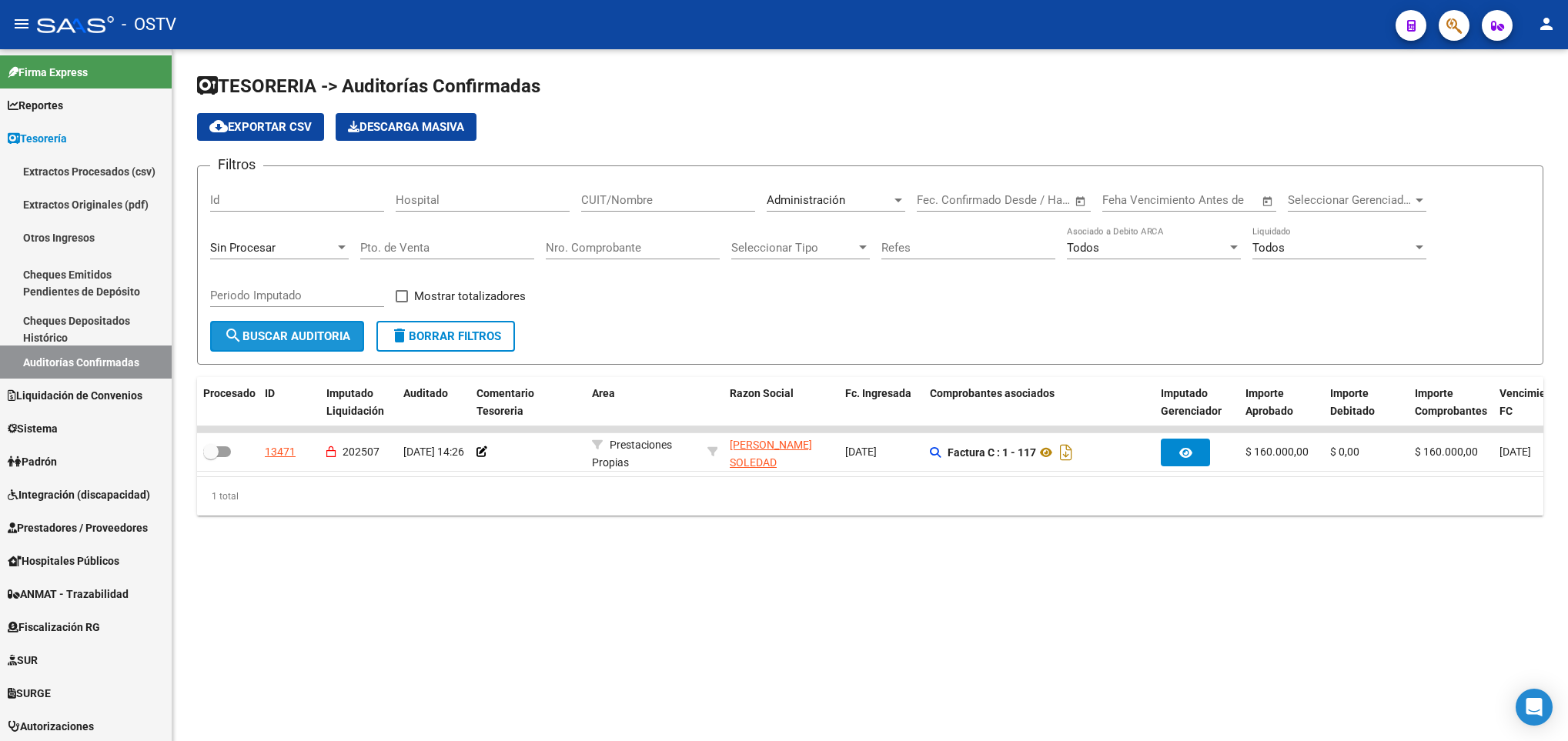
click at [303, 344] on span "search Buscar Auditoria" at bounding box center [287, 337] width 127 height 14
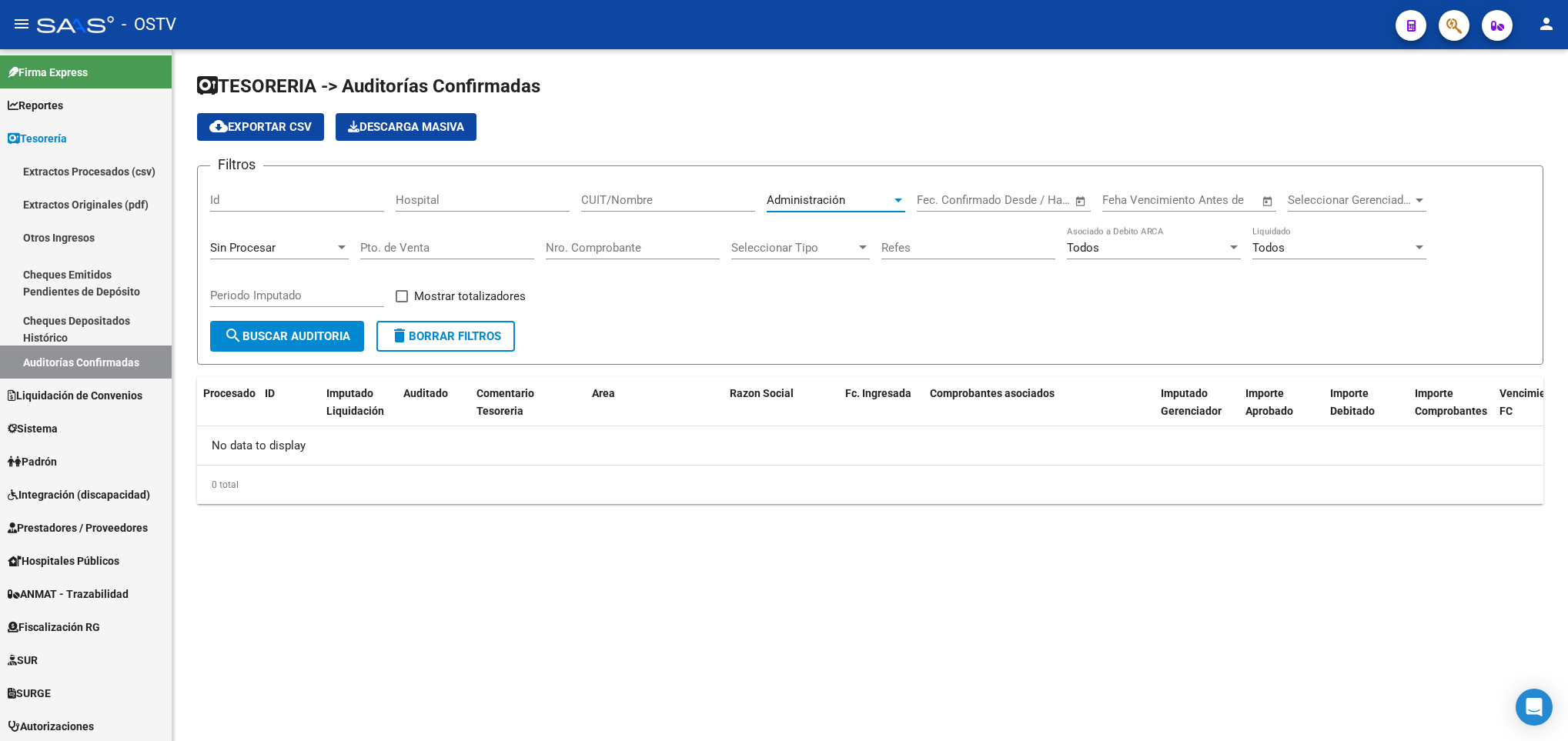
click at [820, 196] on span "Administración" at bounding box center [805, 200] width 78 height 14
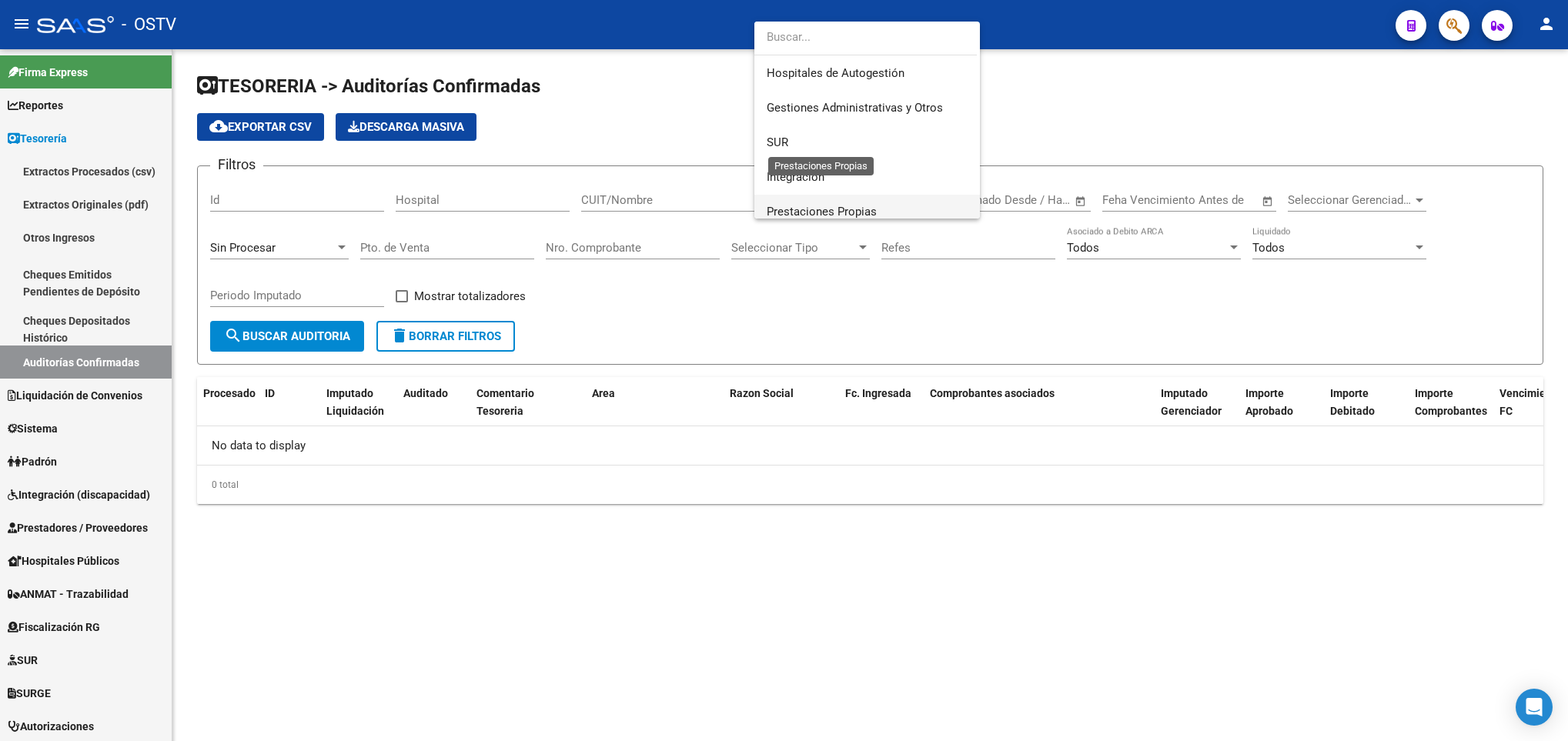
scroll to position [0, 0]
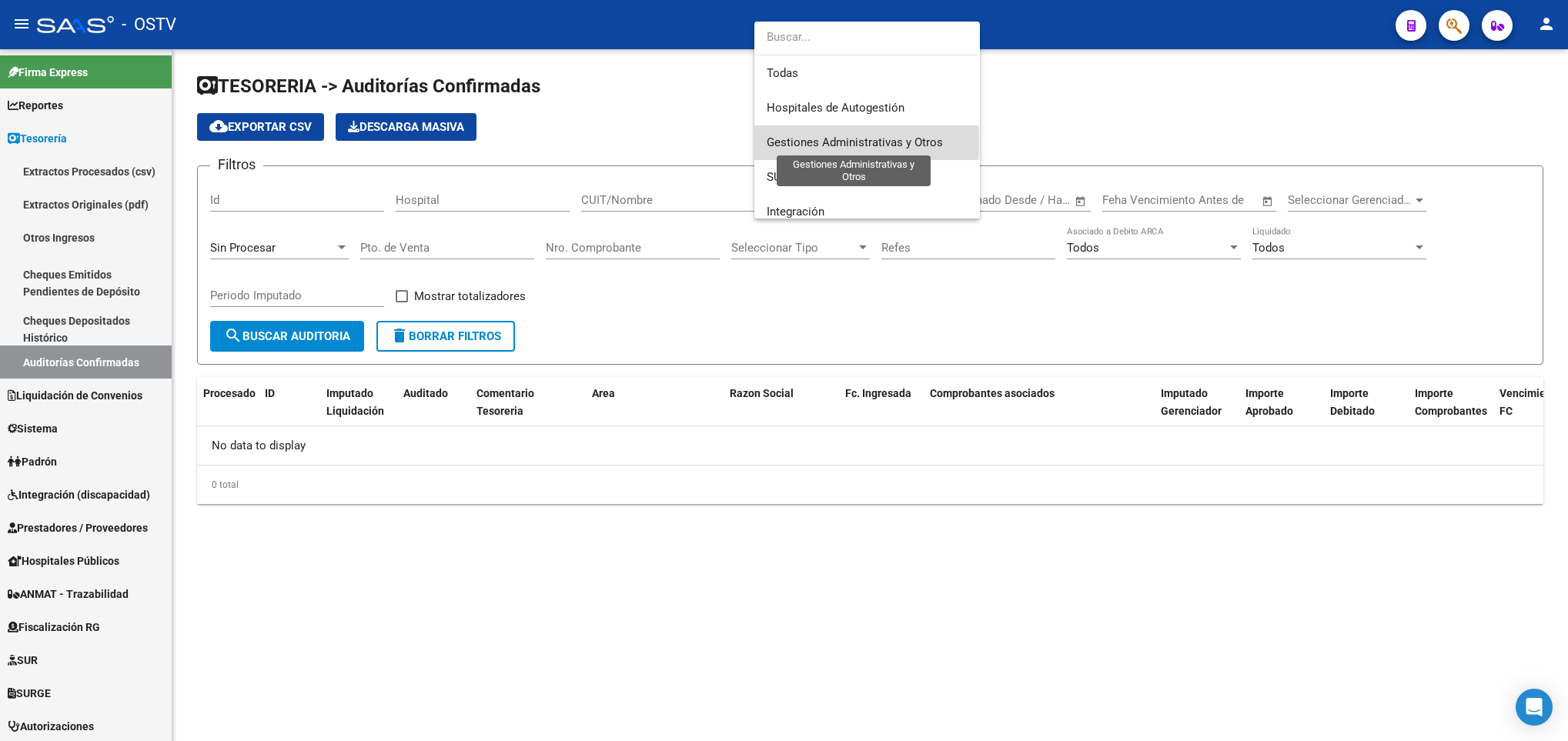
click at [852, 143] on span "Gestiones Administrativas y Otros" at bounding box center [854, 142] width 177 height 14
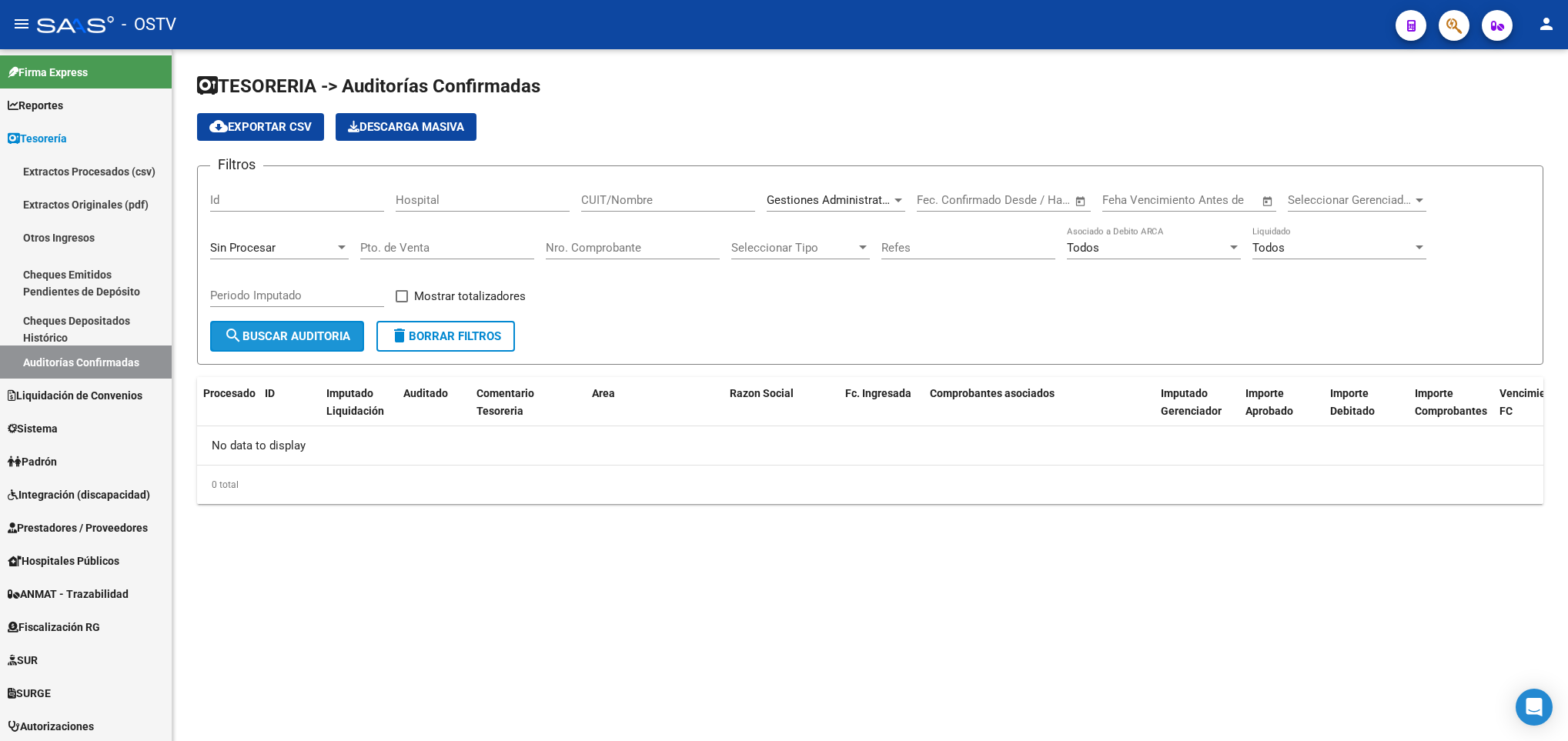
click at [328, 336] on span "search Buscar Auditoria" at bounding box center [287, 337] width 127 height 14
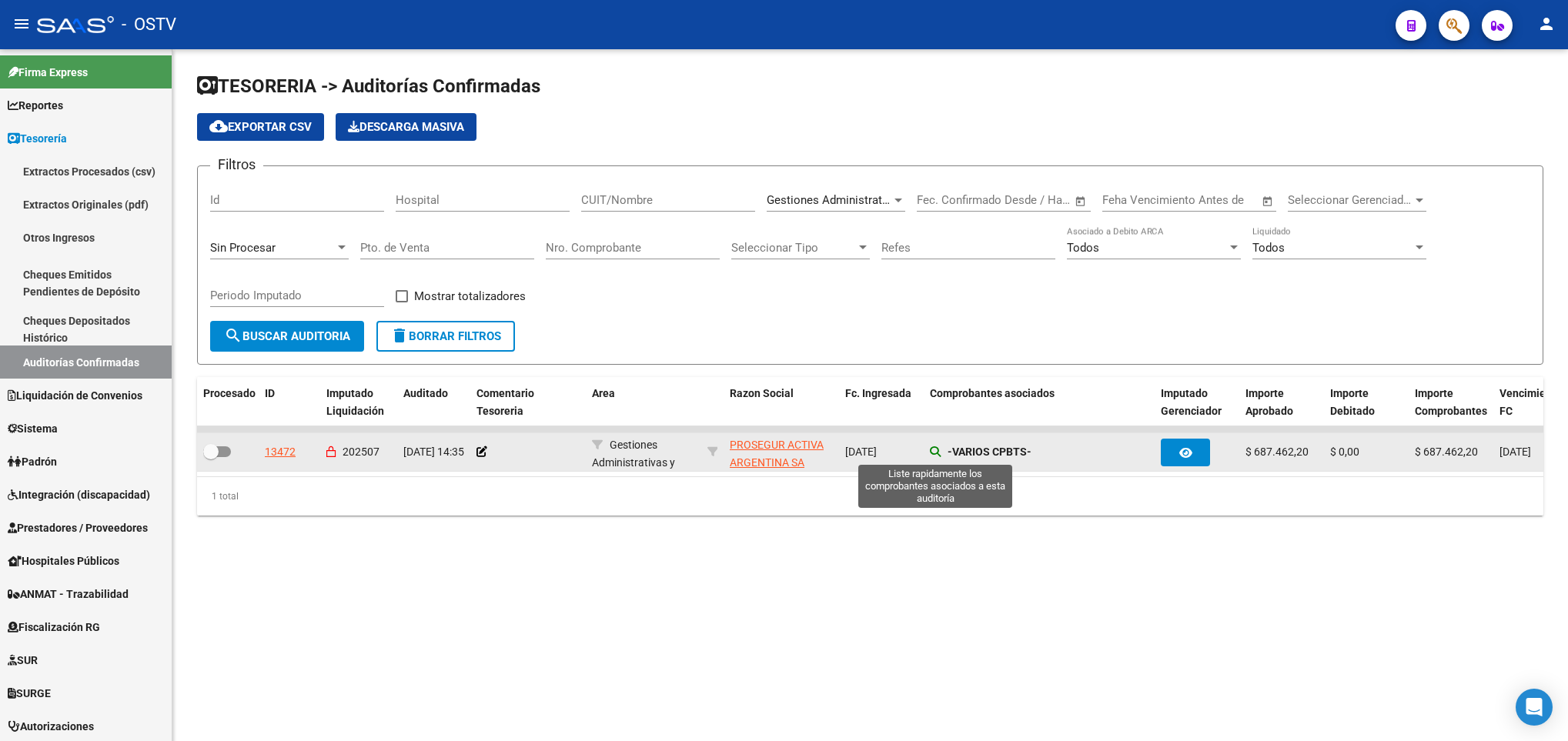
click at [933, 450] on icon at bounding box center [935, 452] width 11 height 11
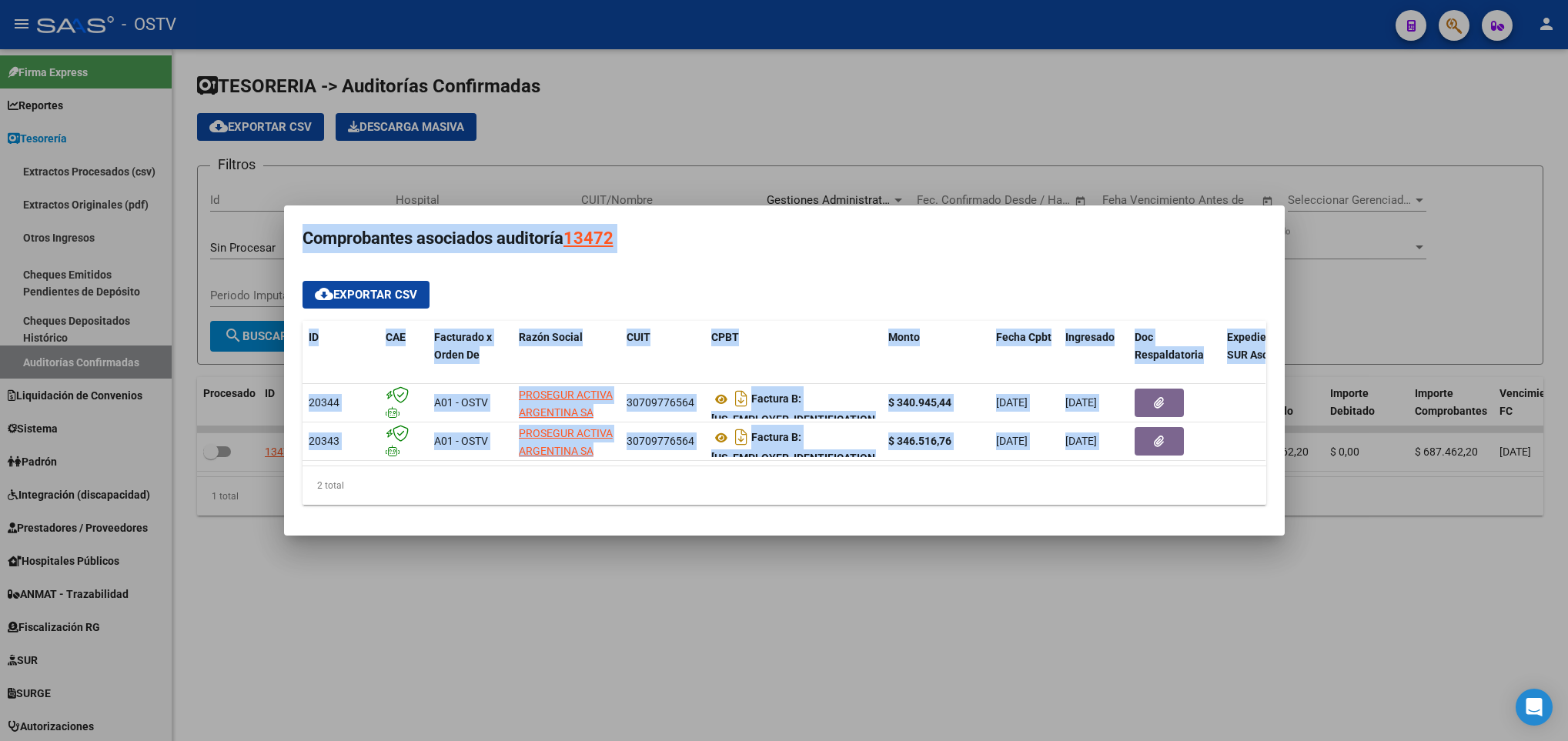
drag, startPoint x: 439, startPoint y: 455, endPoint x: 236, endPoint y: 474, distance: 203.9
click at [236, 474] on div "Comprobantes asociados auditoría 13472 cloud_download Exportar CSV ID CAE Factu…" at bounding box center [784, 370] width 1568 height 741
click at [756, 643] on div at bounding box center [784, 370] width 1568 height 741
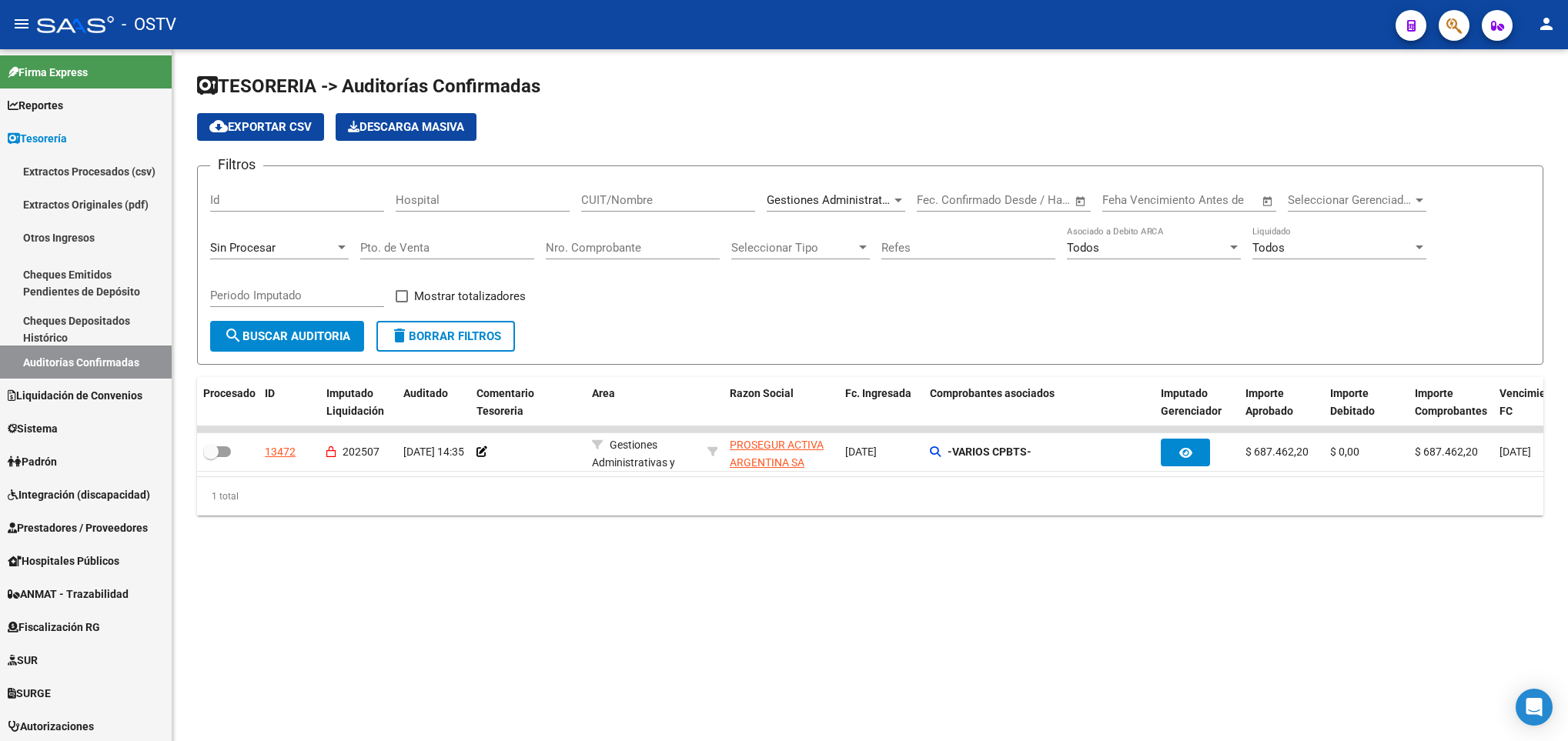
click at [439, 332] on span "delete Borrar Filtros" at bounding box center [446, 337] width 111 height 14
